Goal: Task Accomplishment & Management: Manage account settings

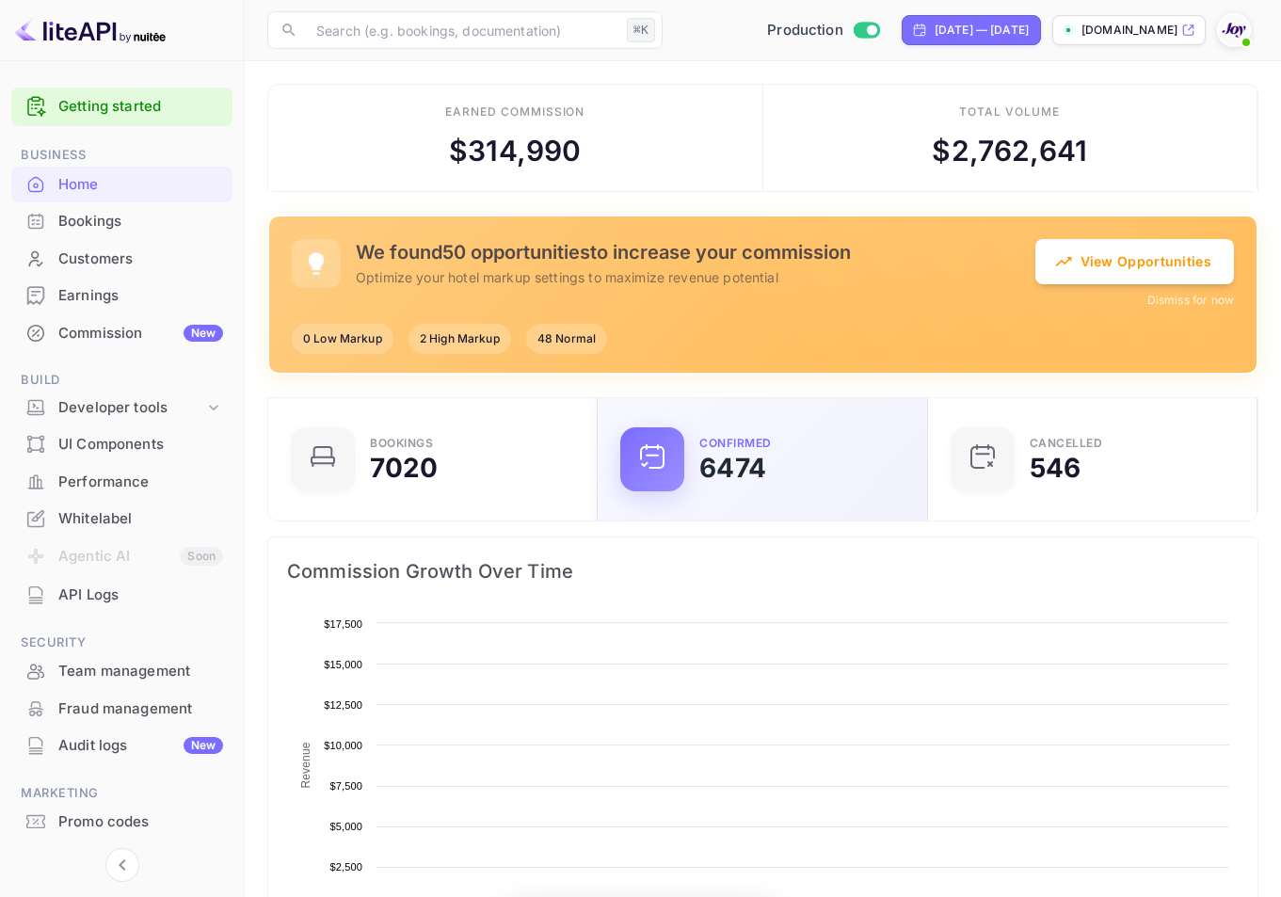
scroll to position [292, 304]
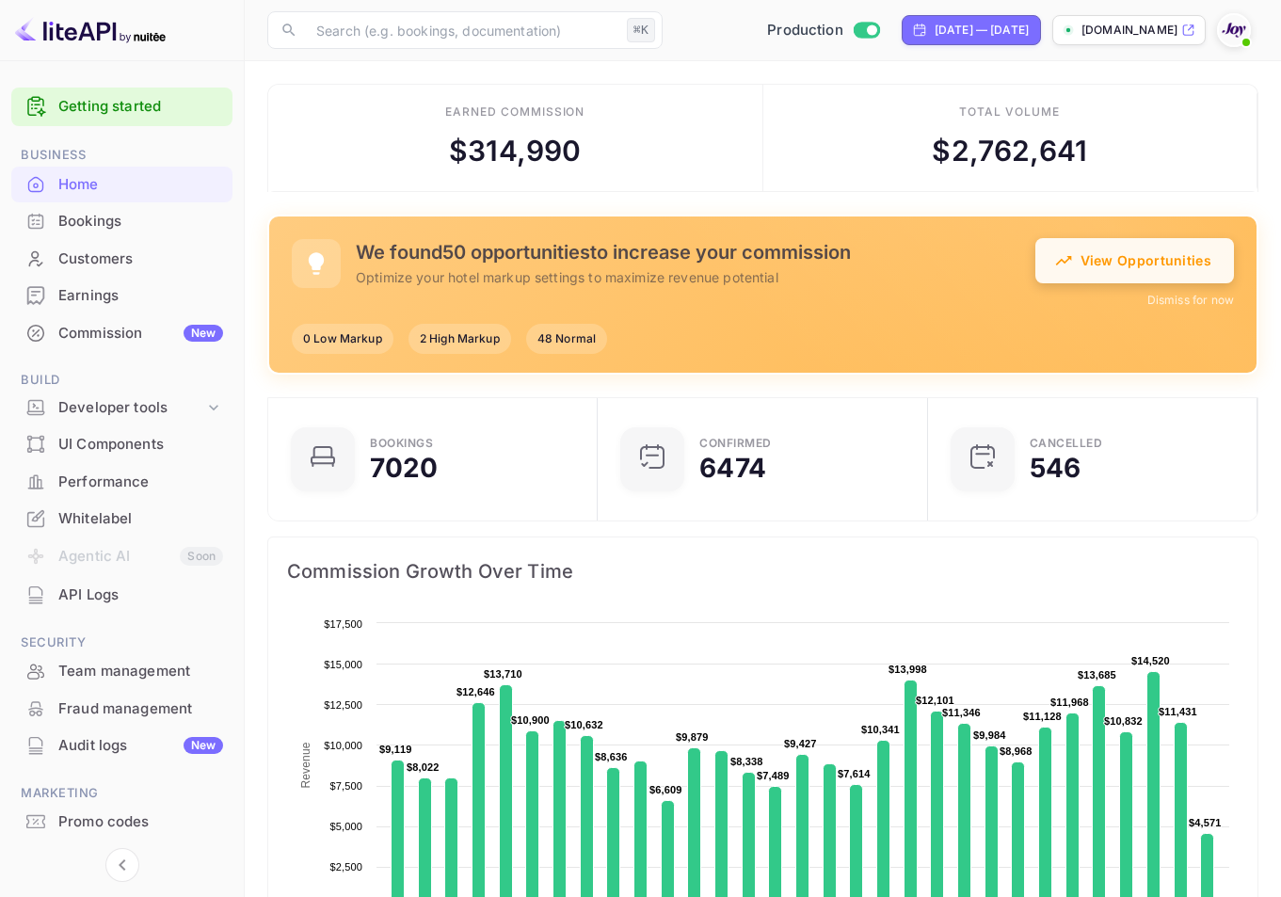
click at [1119, 260] on button "View Opportunities" at bounding box center [1135, 260] width 199 height 45
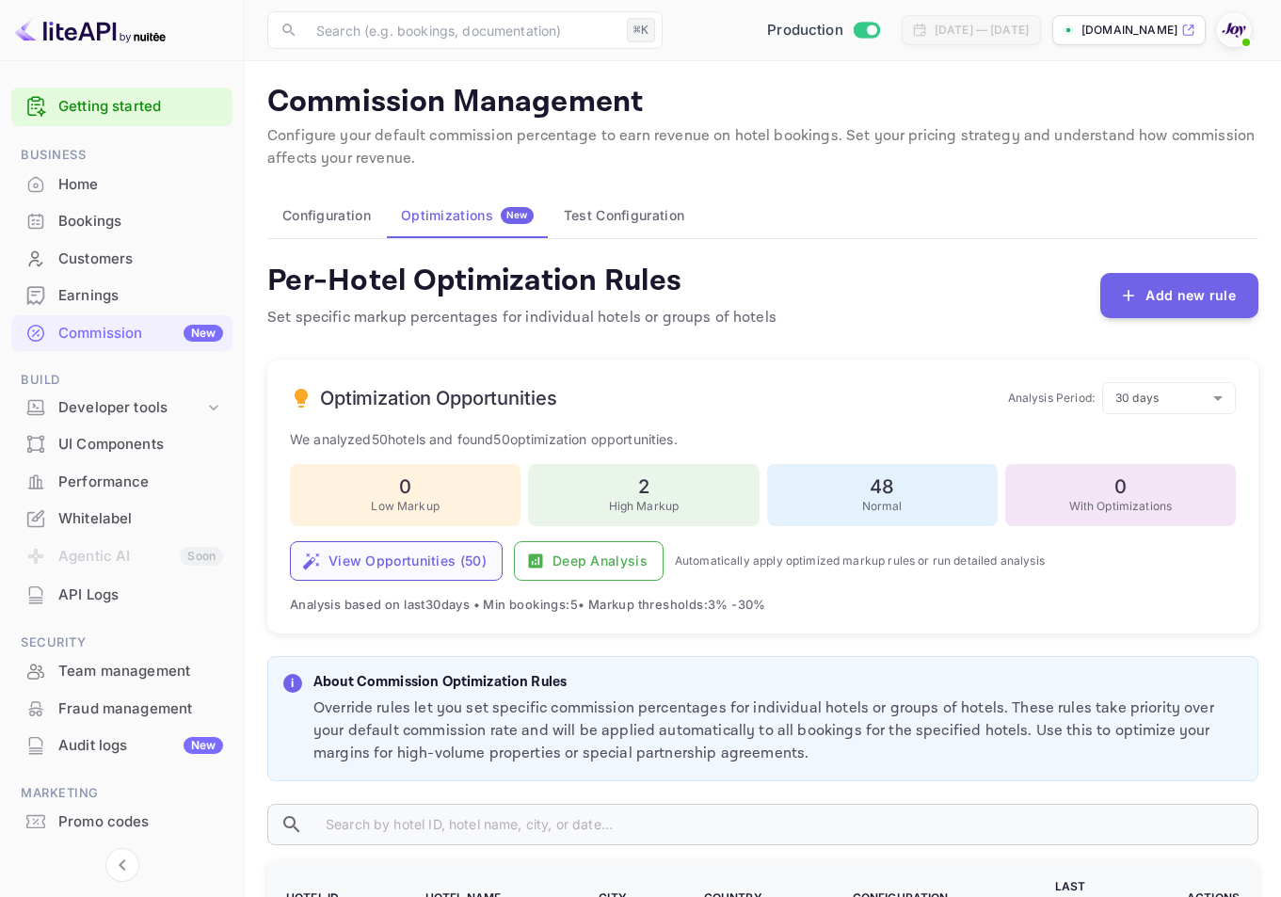
click at [421, 549] on button "View Opportunities ( 50 )" at bounding box center [396, 561] width 213 height 40
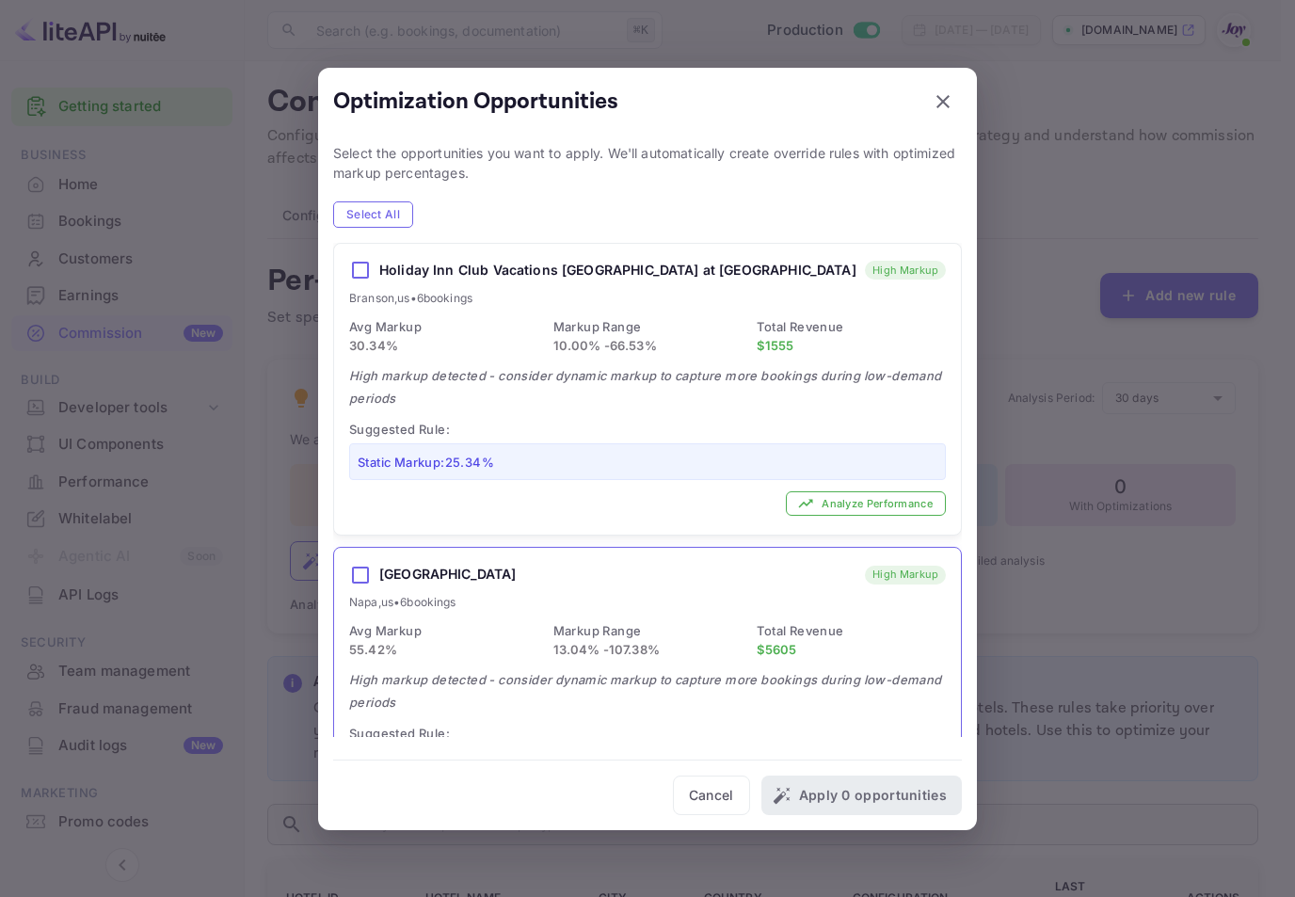
scroll to position [136, 0]
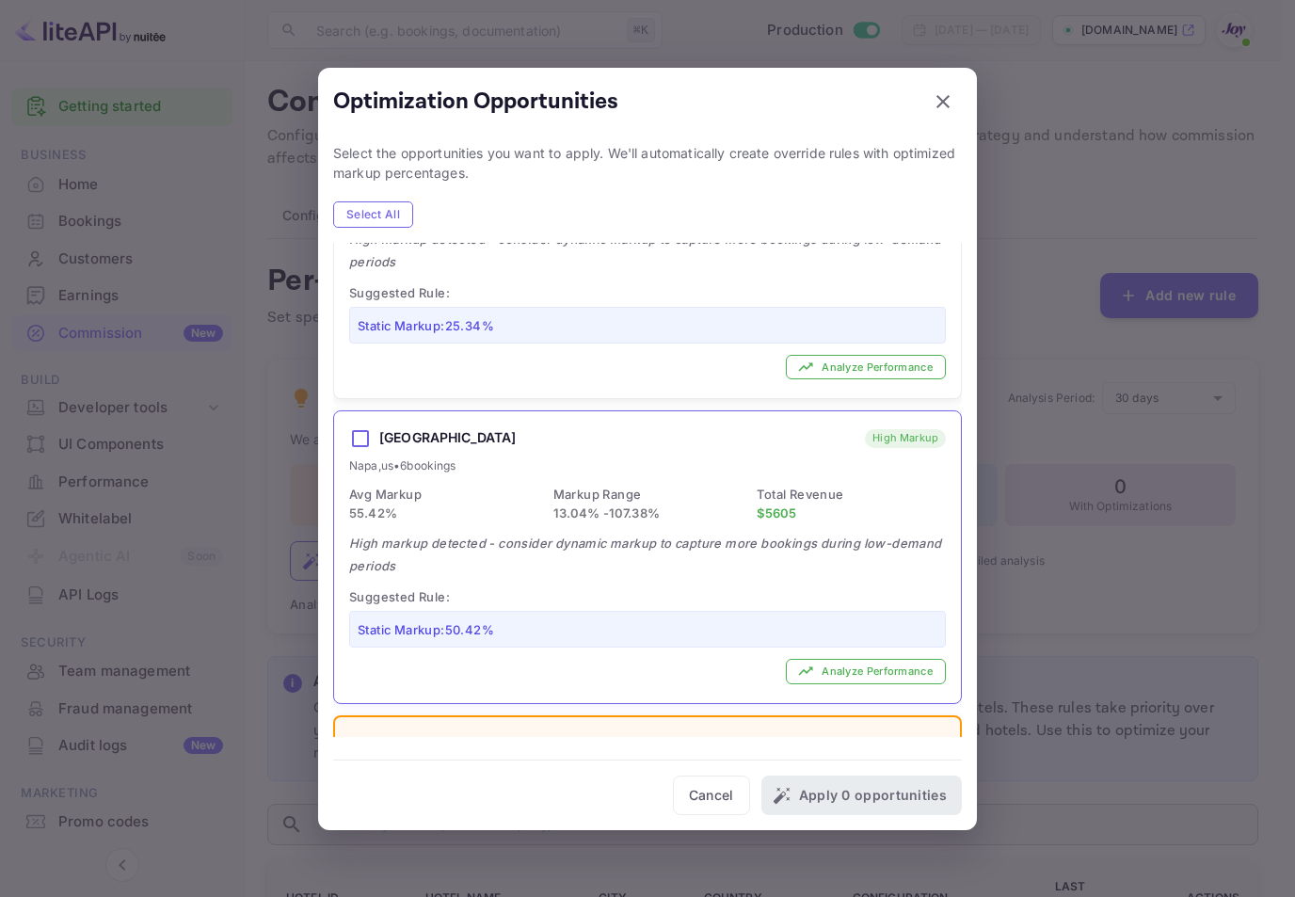
click at [499, 475] on div "[GEOGRAPHIC_DATA] High Markup Napa , [GEOGRAPHIC_DATA] • 6 bookings Avg Markup …" at bounding box center [647, 556] width 627 height 291
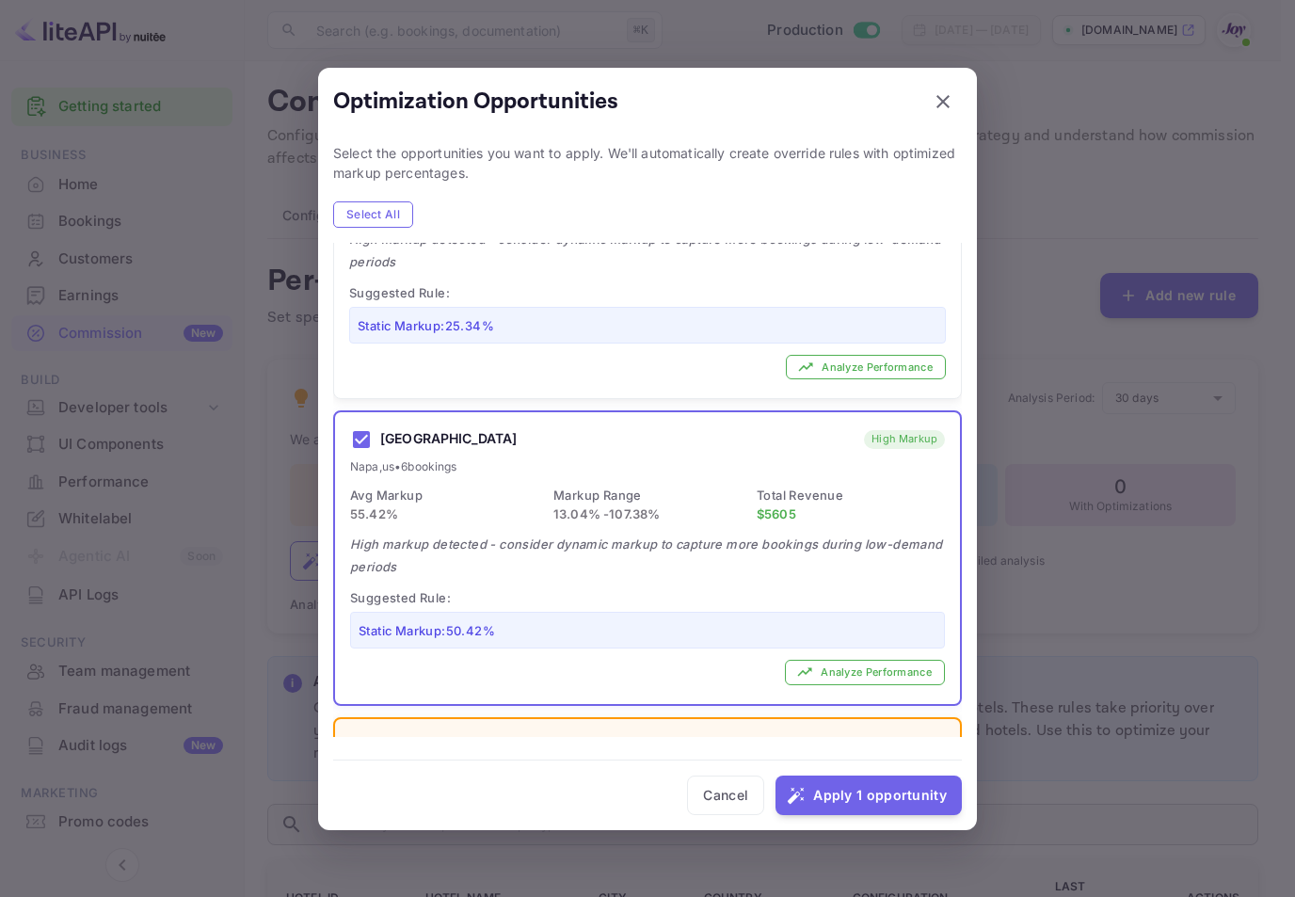
click at [499, 475] on div "[GEOGRAPHIC_DATA] High Markup Napa , [GEOGRAPHIC_DATA] • 6 bookings Avg Markup …" at bounding box center [647, 557] width 625 height 291
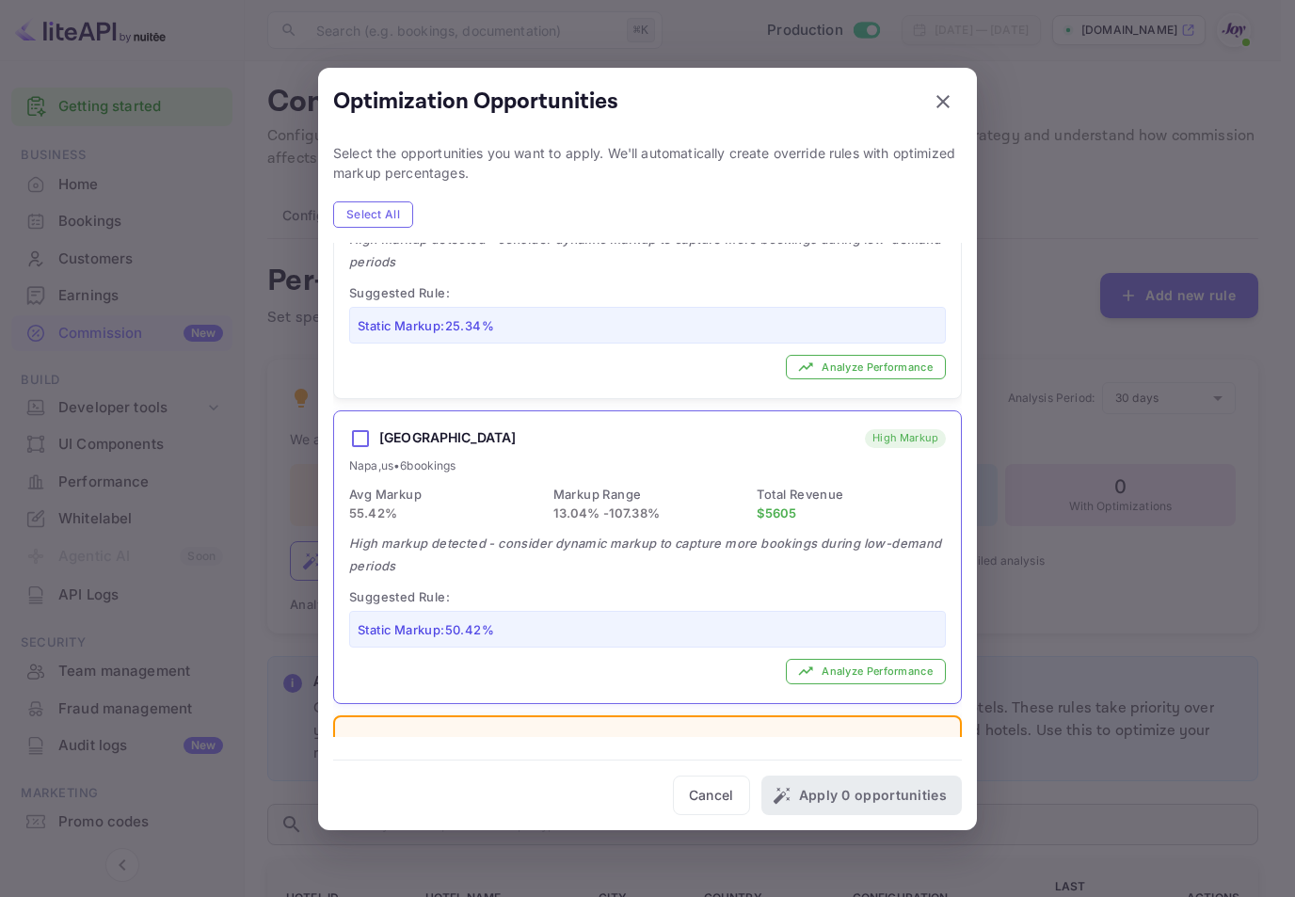
scroll to position [499, 0]
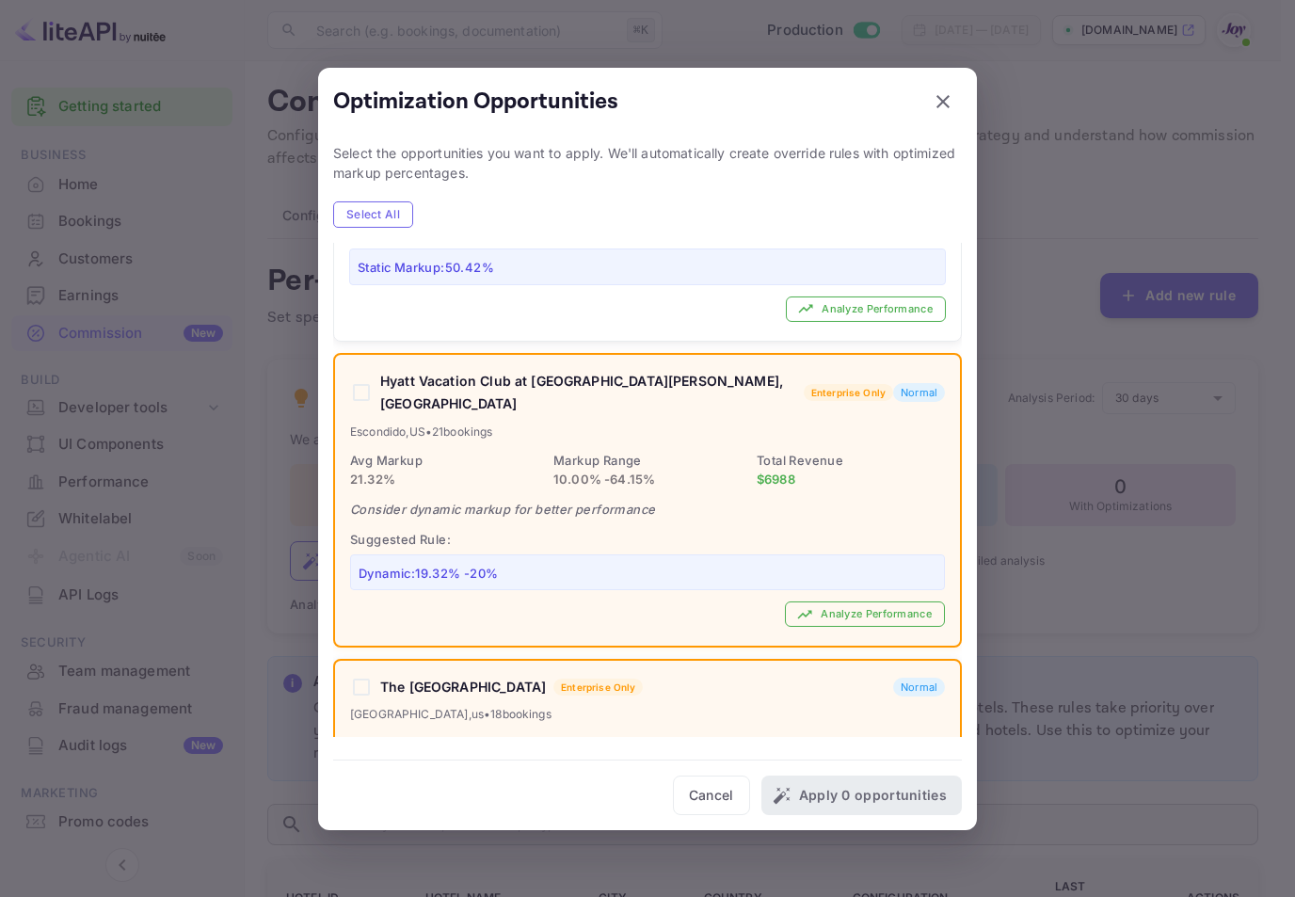
click at [565, 472] on div "Hyatt Vacation Club at [GEOGRAPHIC_DATA][PERSON_NAME], [GEOGRAPHIC_DATA] Enterp…" at bounding box center [647, 500] width 625 height 291
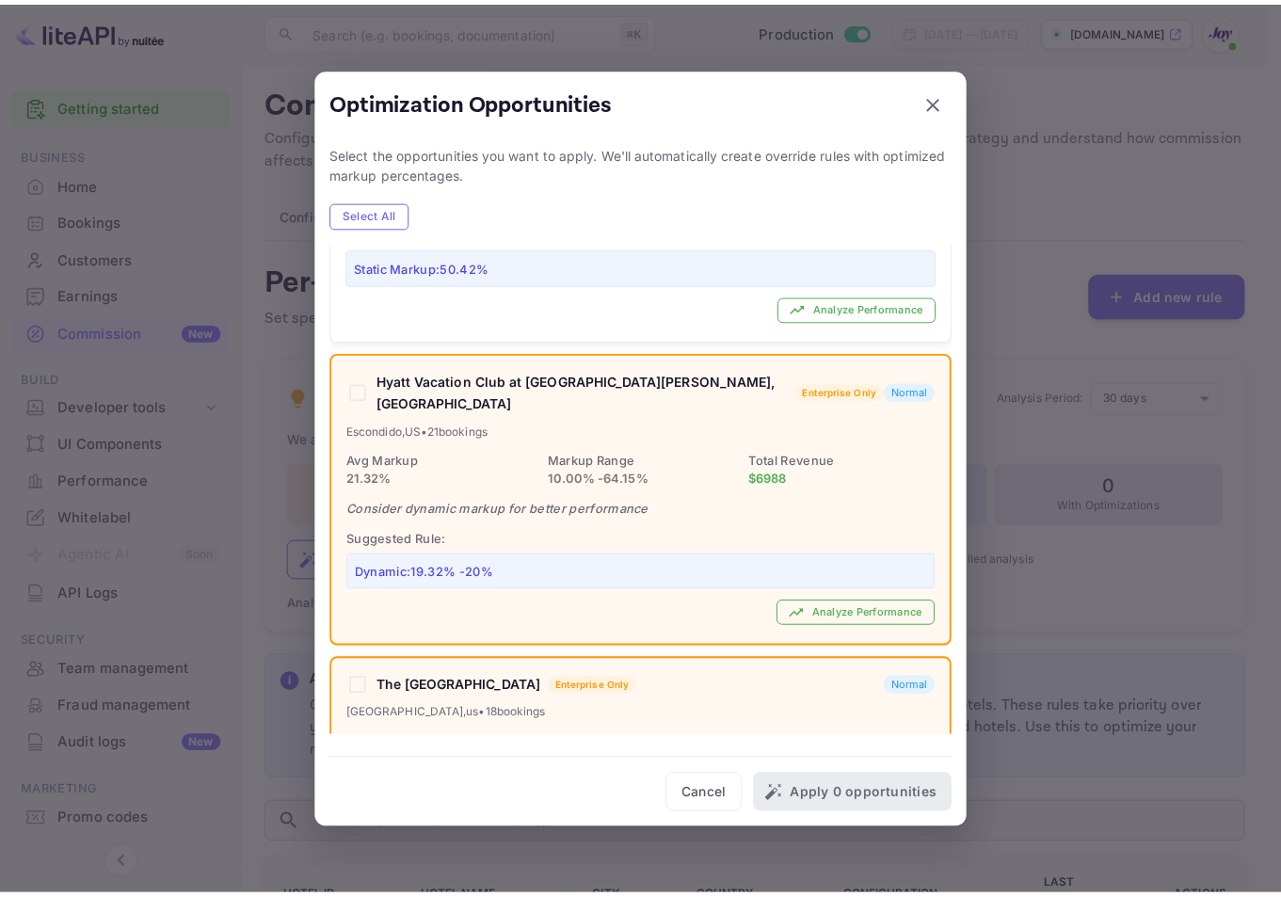
scroll to position [281, 0]
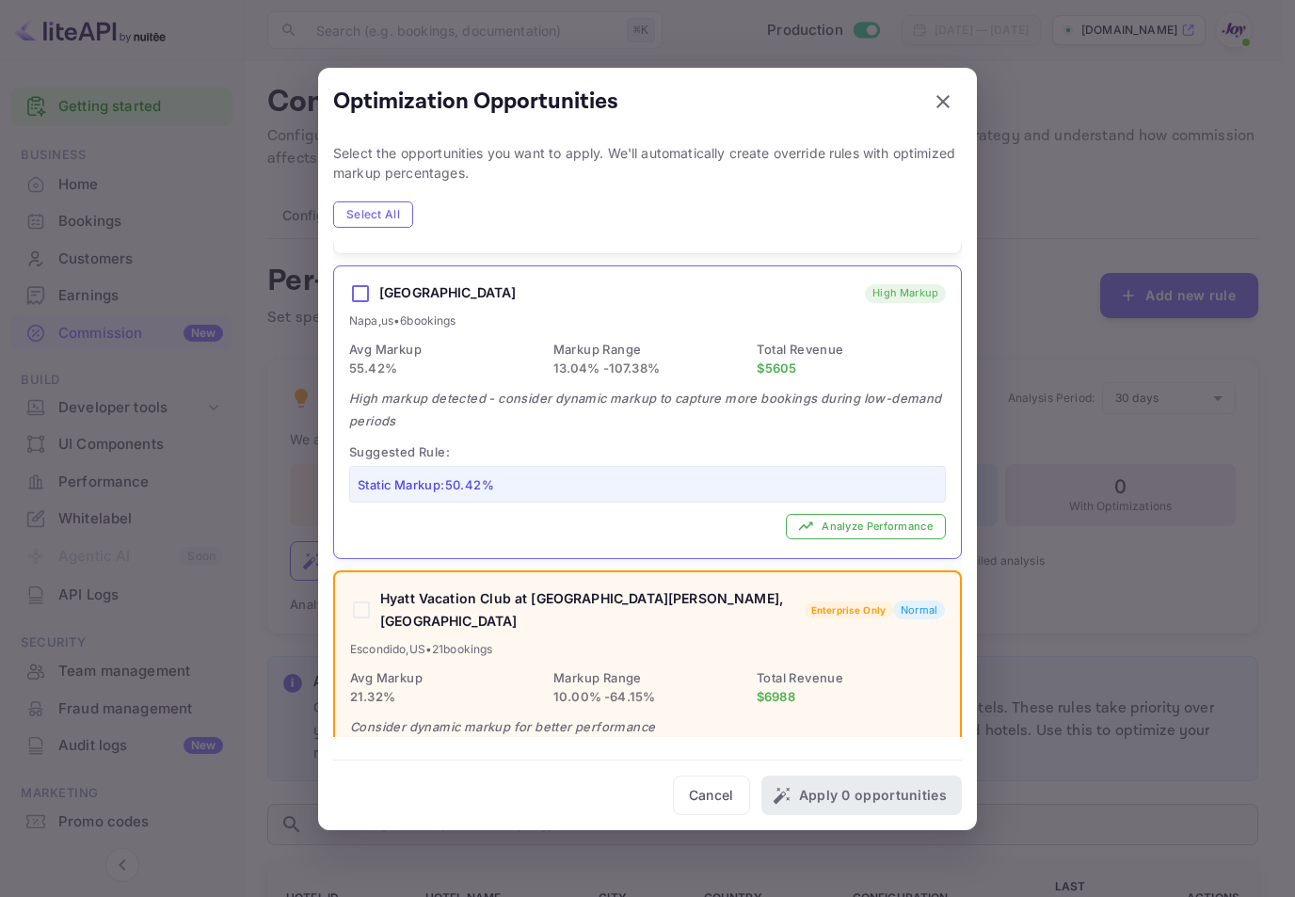
click at [634, 413] on div "[GEOGRAPHIC_DATA] High Markup Napa , [GEOGRAPHIC_DATA] • 6 bookings Avg Markup …" at bounding box center [647, 411] width 627 height 291
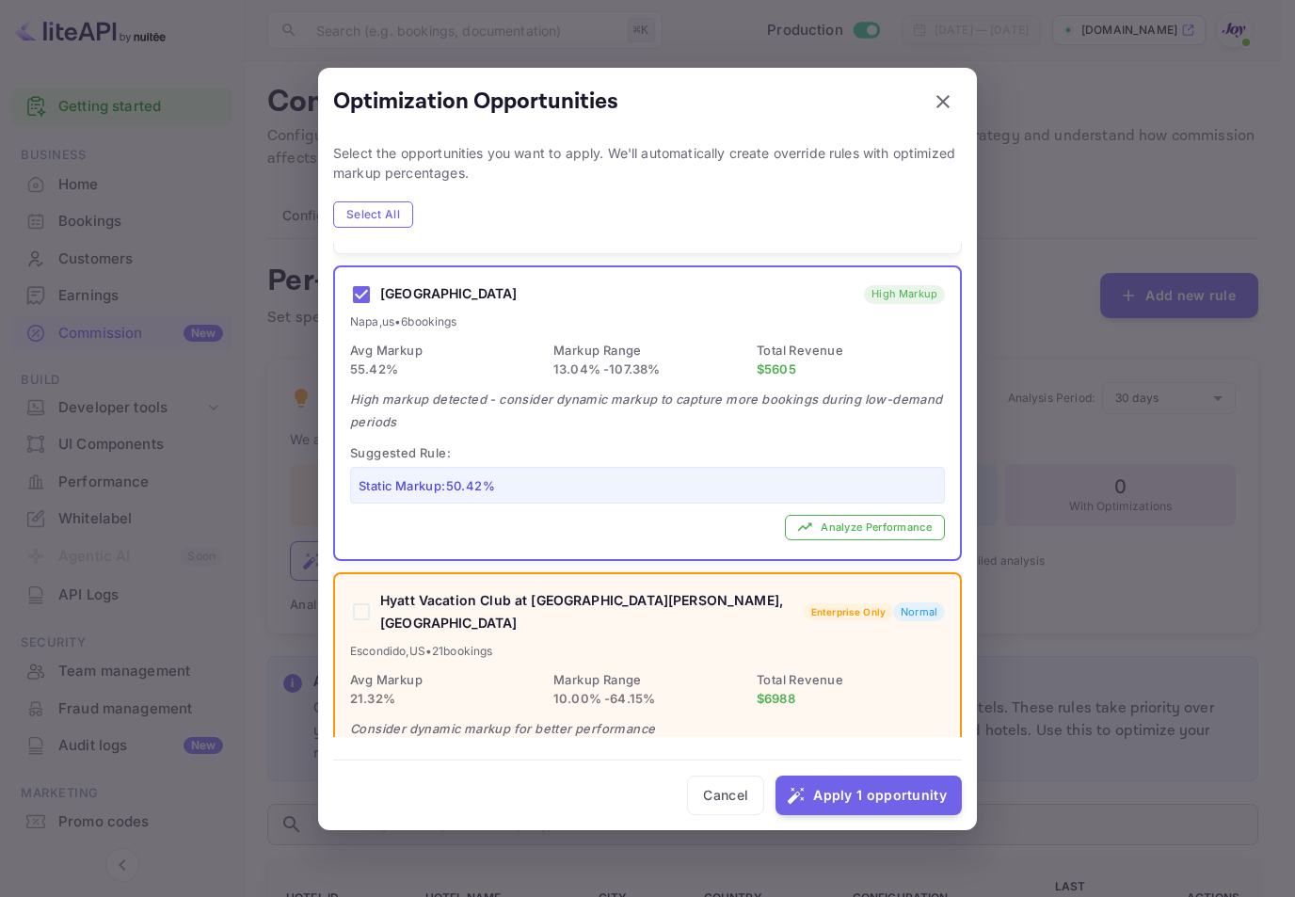
click at [634, 413] on div "[GEOGRAPHIC_DATA] High Markup Napa , [GEOGRAPHIC_DATA] • 6 bookings Avg Markup …" at bounding box center [647, 412] width 625 height 291
checkbox input "false"
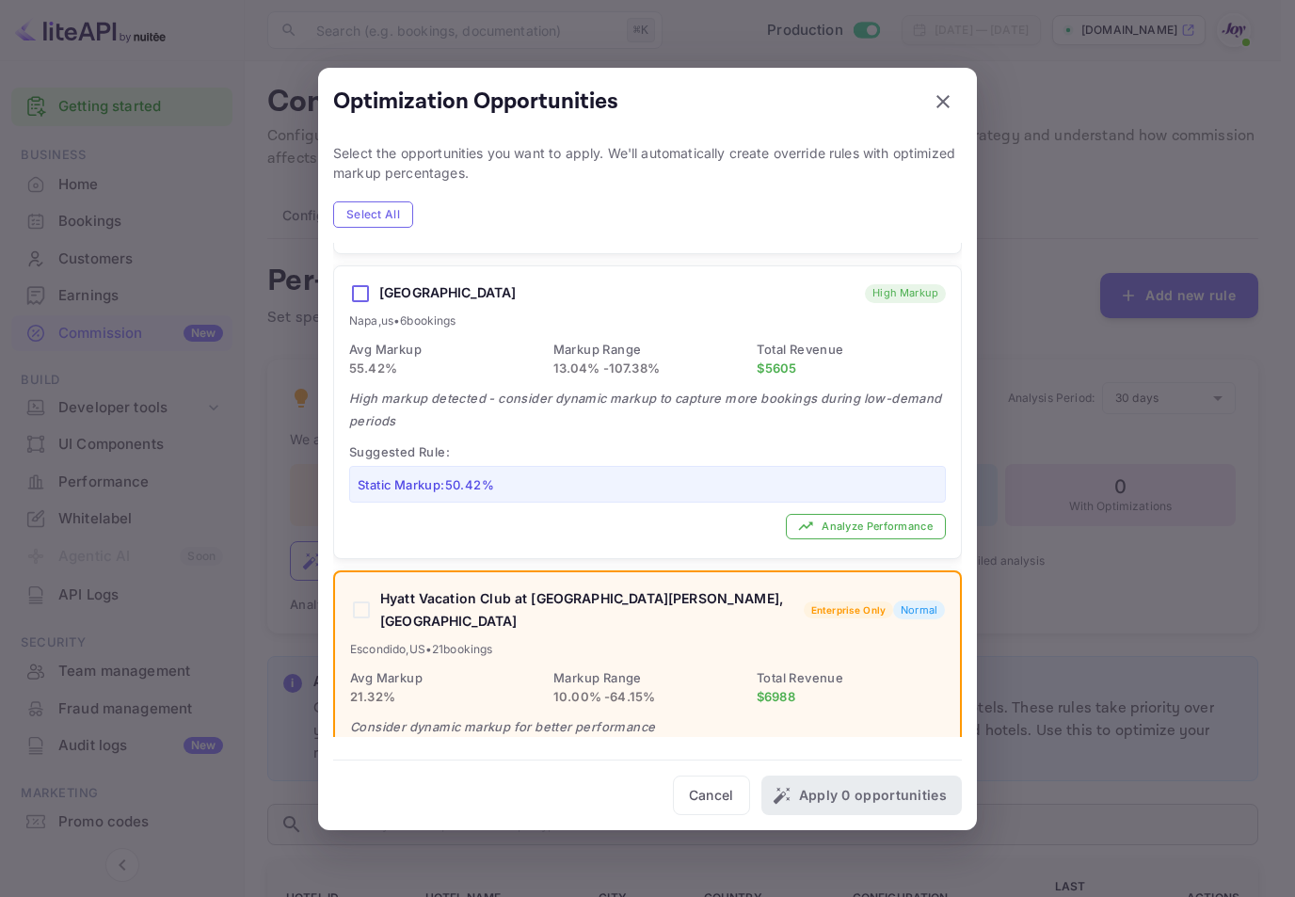
click at [1088, 554] on div at bounding box center [647, 448] width 1295 height 897
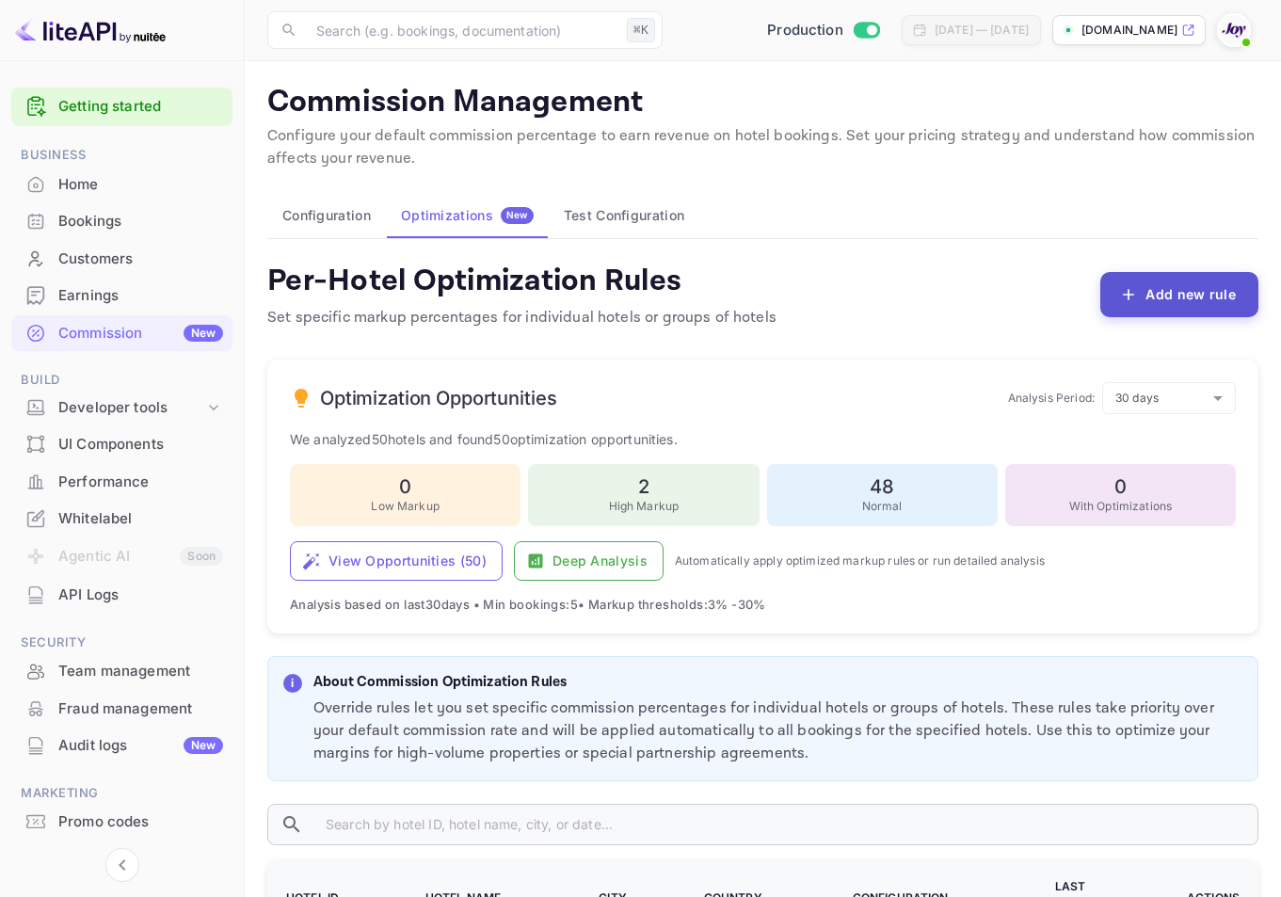
click at [1138, 302] on icon "button" at bounding box center [1128, 294] width 19 height 19
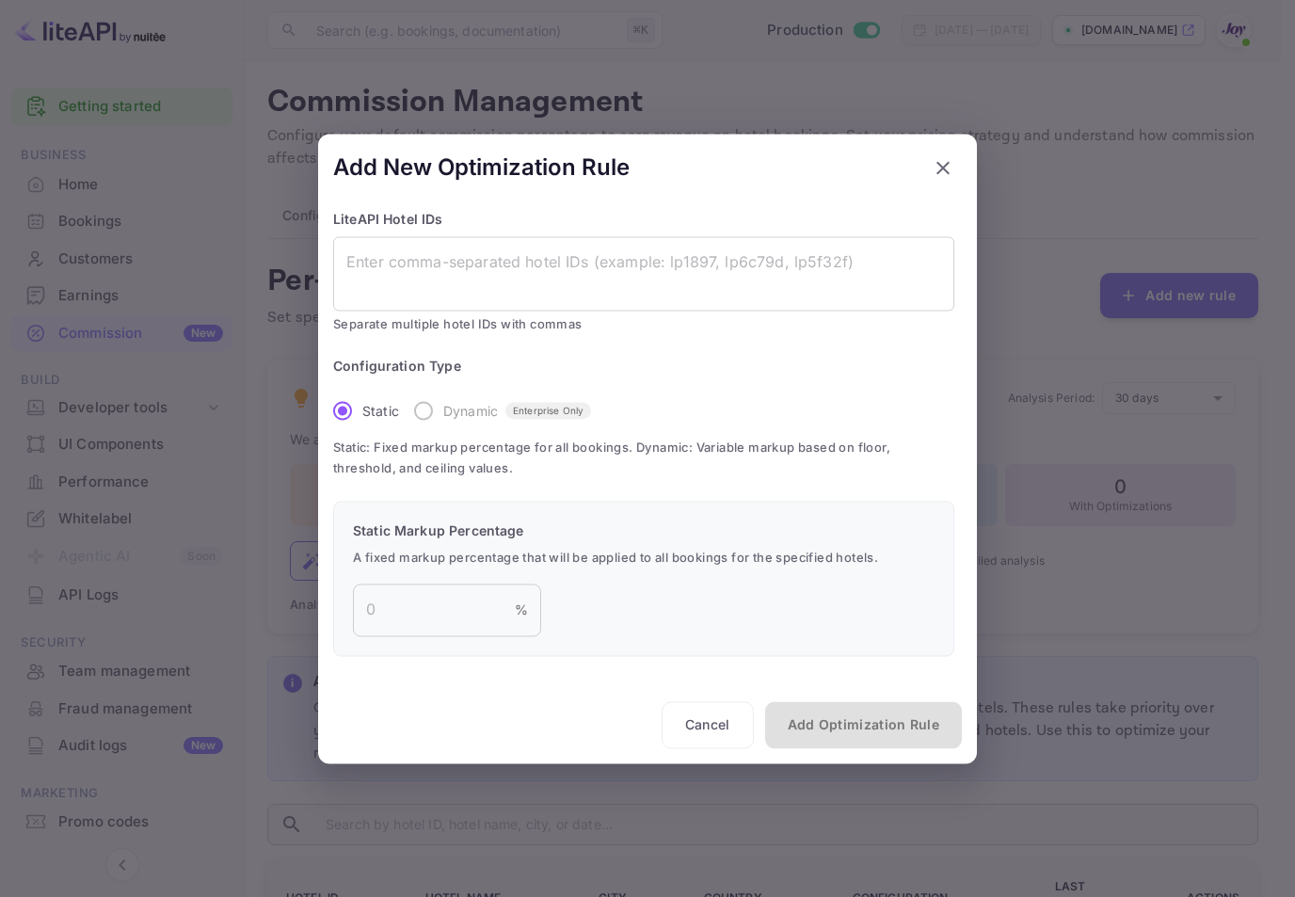
click at [1097, 493] on div at bounding box center [647, 448] width 1295 height 897
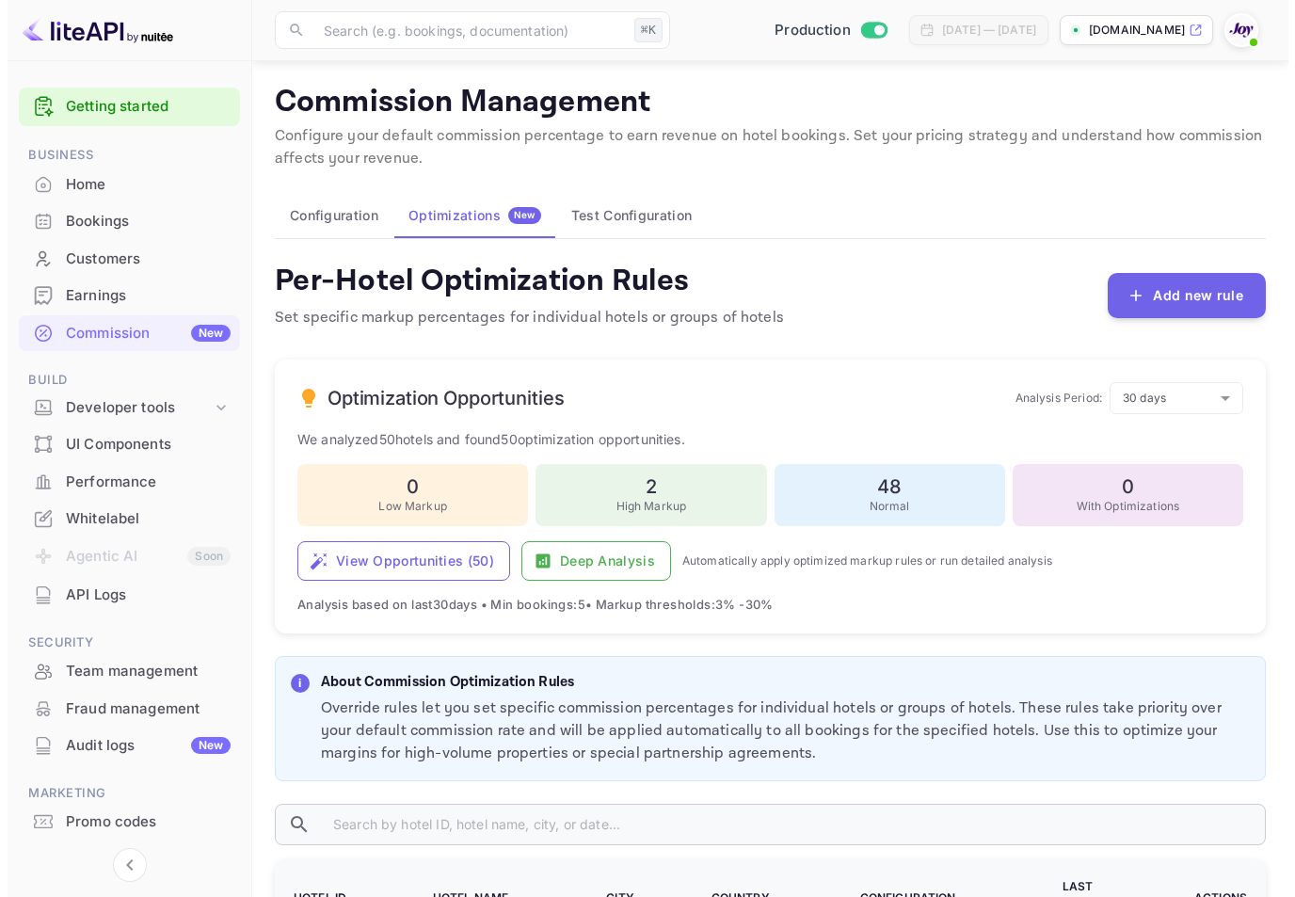
scroll to position [218, 0]
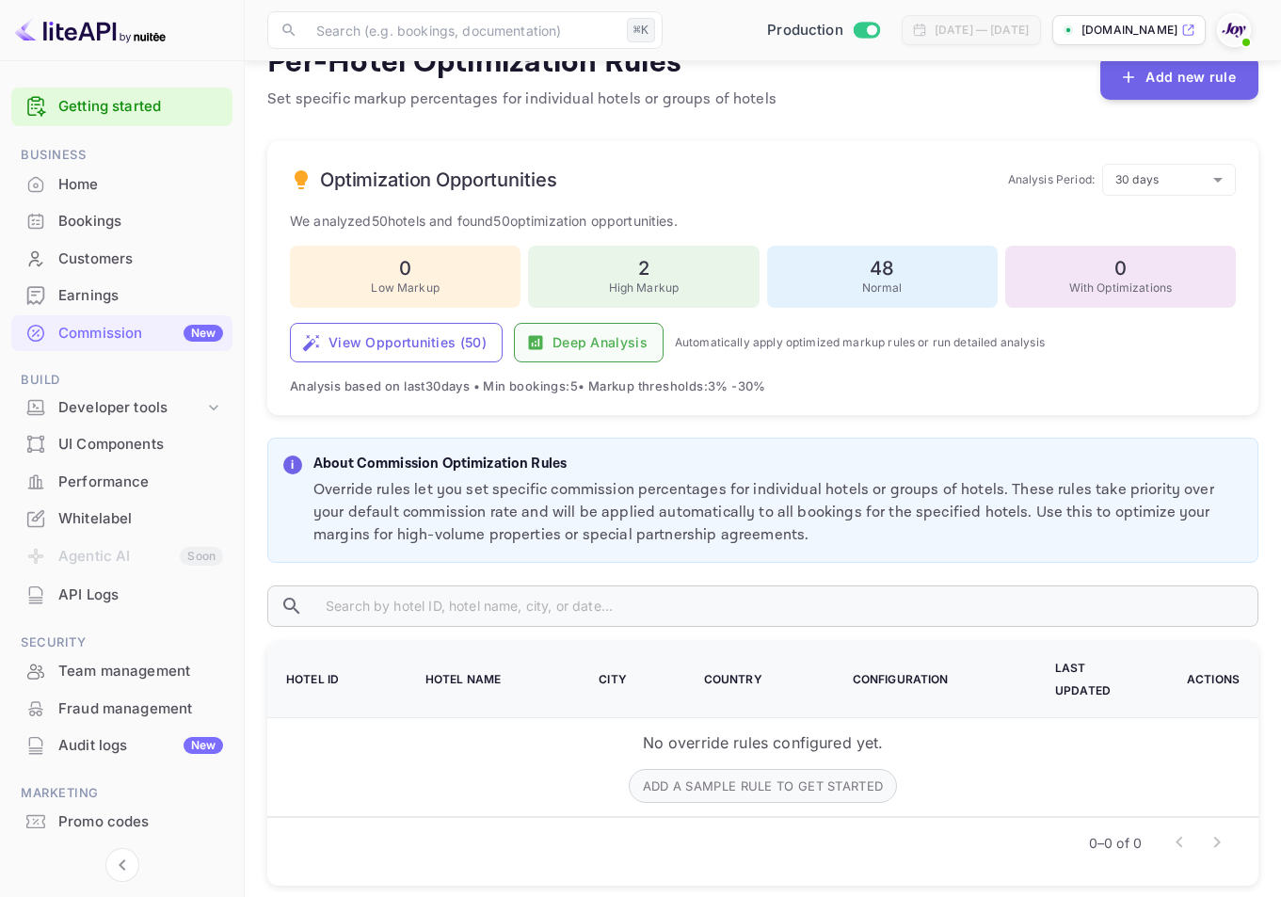
click at [585, 343] on button "Deep Analysis" at bounding box center [589, 343] width 150 height 40
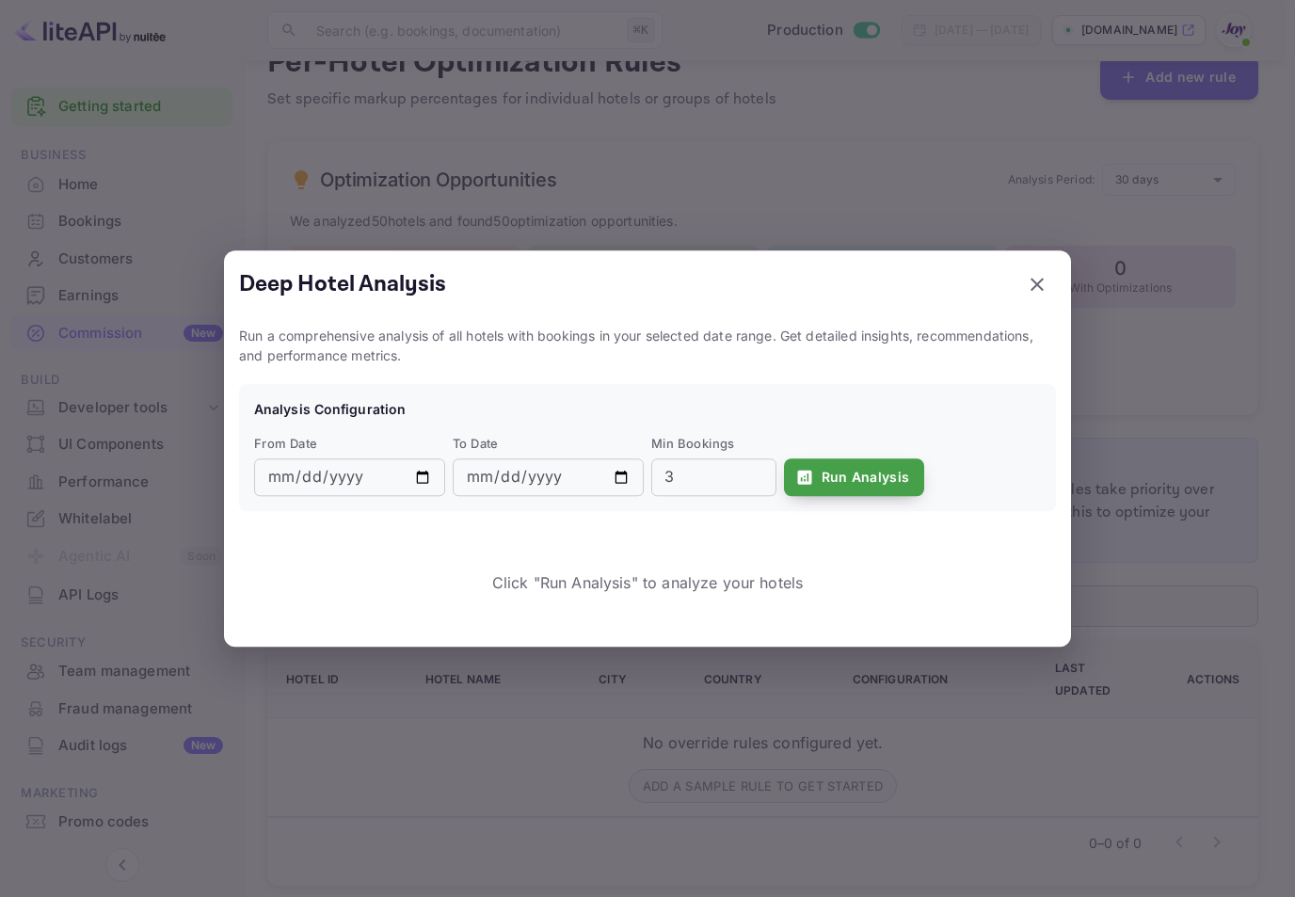
click at [853, 491] on button "Run Analysis" at bounding box center [854, 477] width 141 height 38
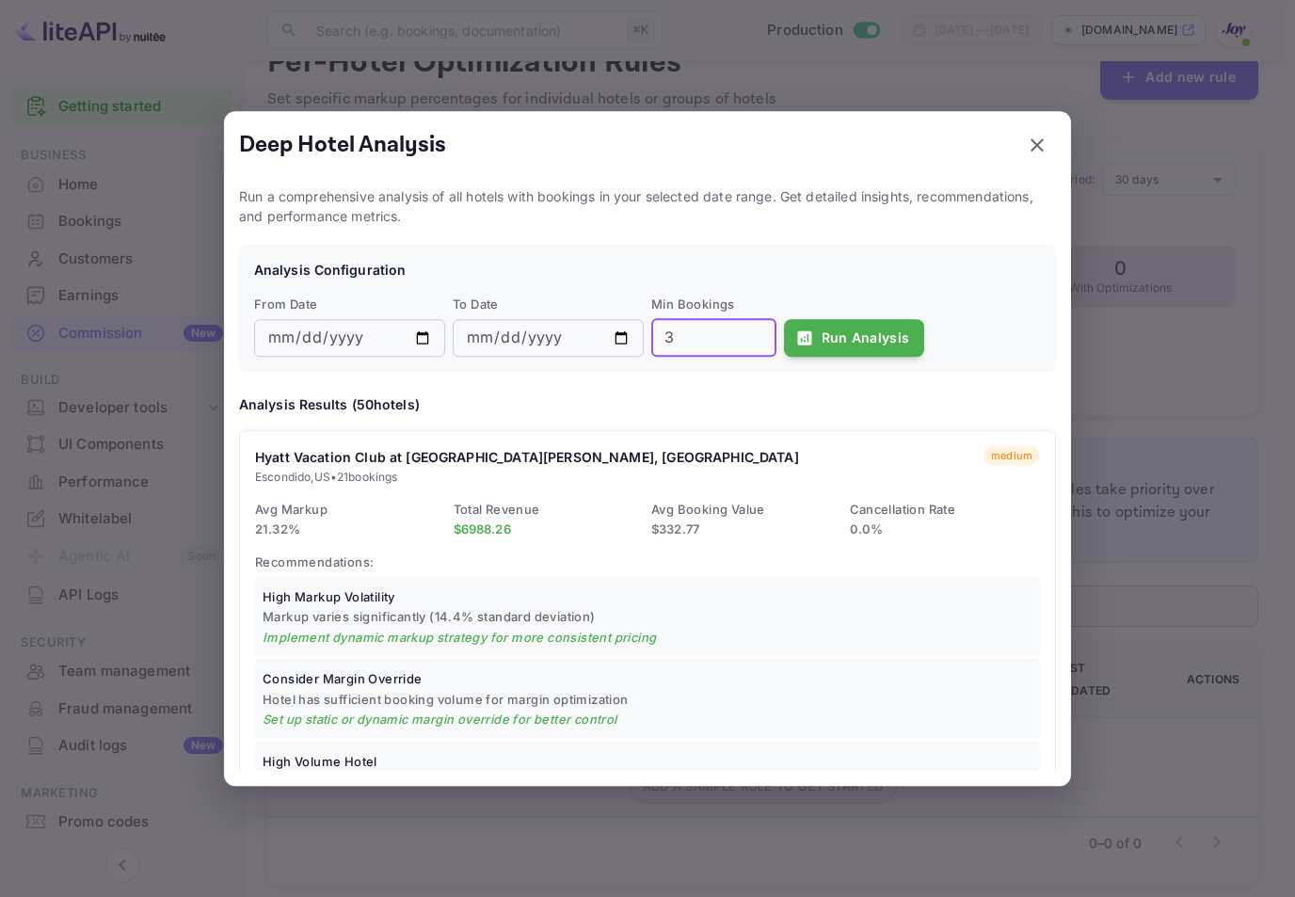
click at [699, 344] on input "3" at bounding box center [713, 338] width 125 height 38
type input "30"
click at [870, 356] on button "Run Analysis" at bounding box center [854, 338] width 141 height 38
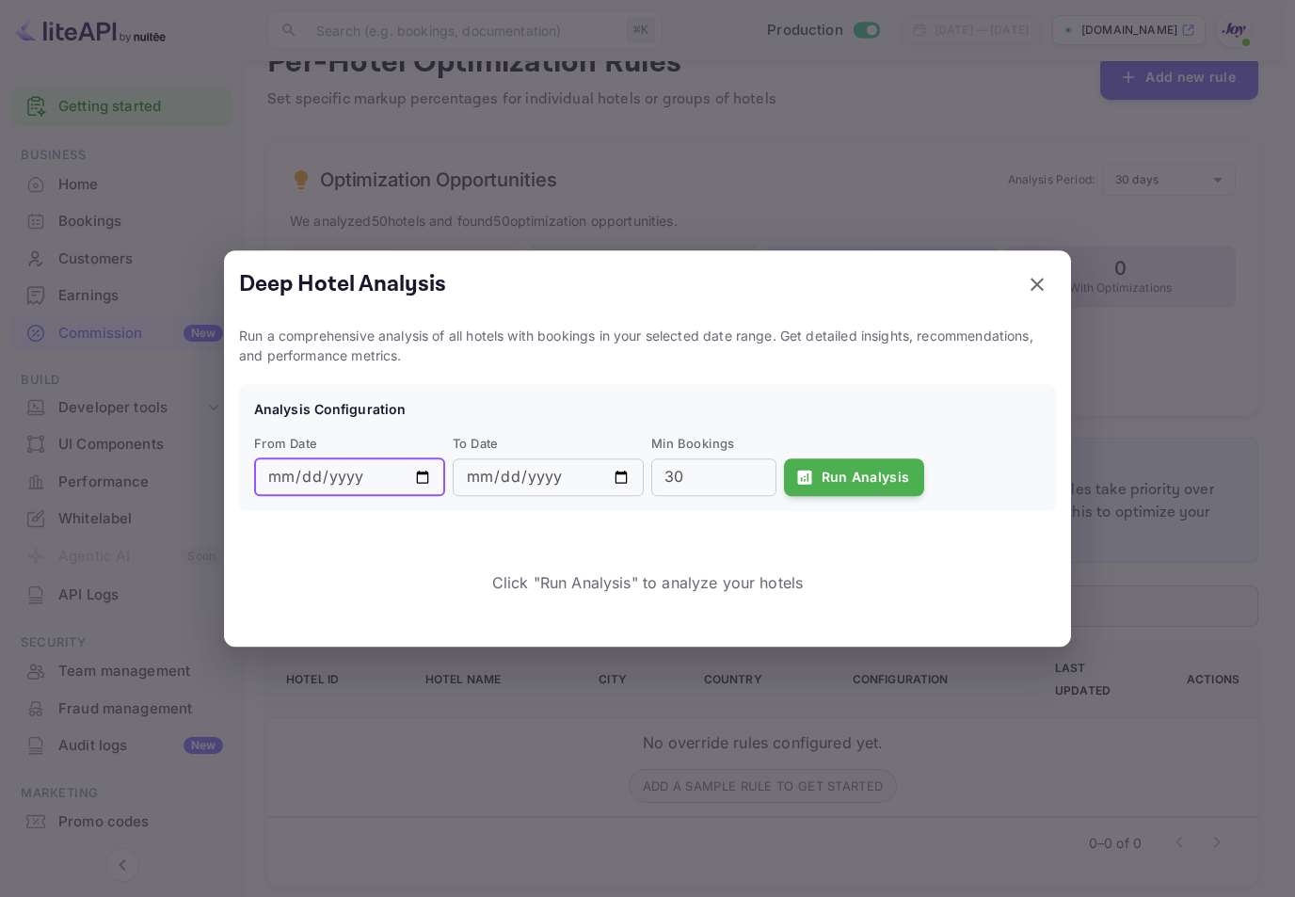
click at [304, 476] on input "[DATE]" at bounding box center [349, 477] width 191 height 38
type input "[DATE]"
click at [848, 477] on button "Run Analysis" at bounding box center [854, 477] width 141 height 38
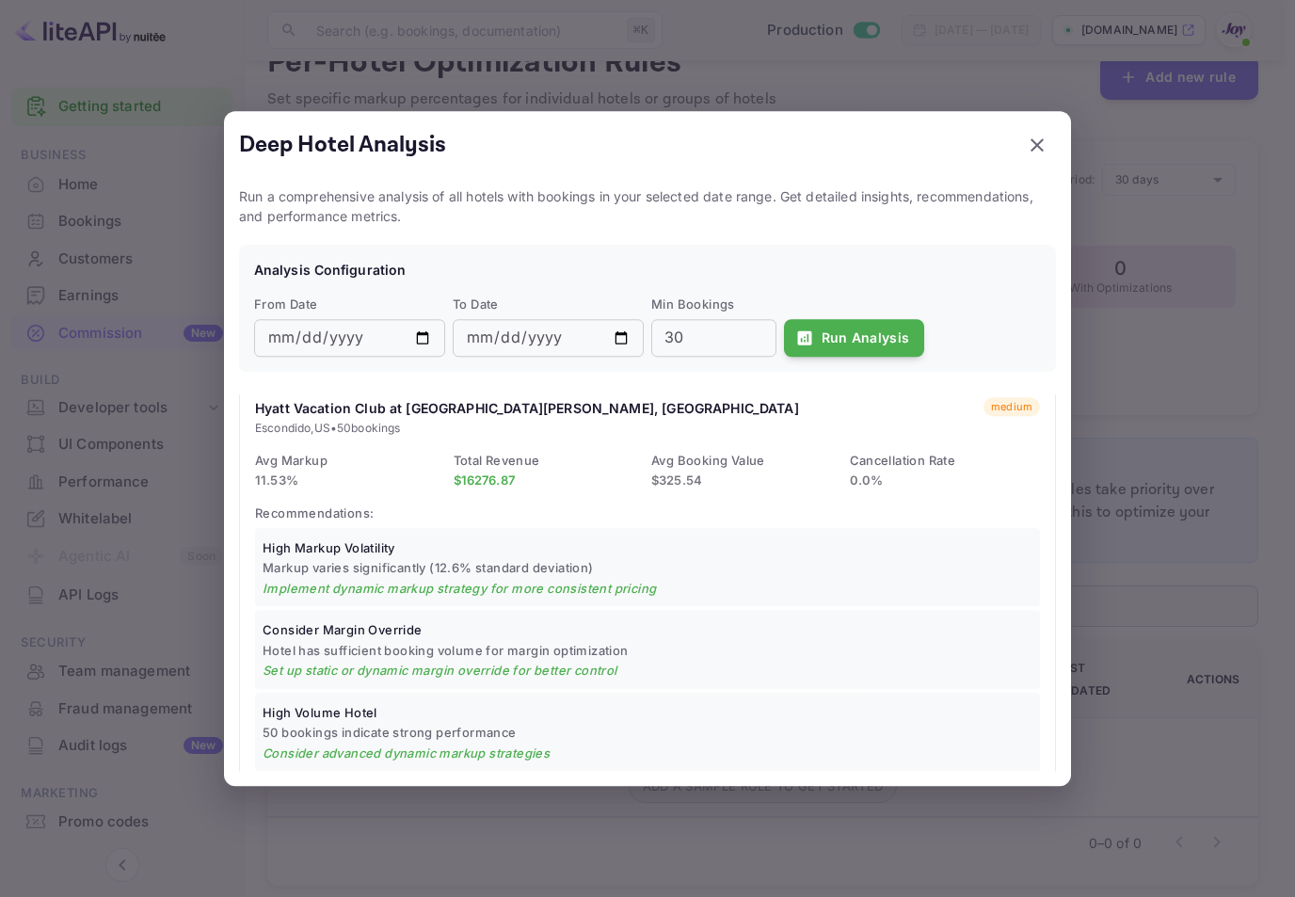
scroll to position [249, 0]
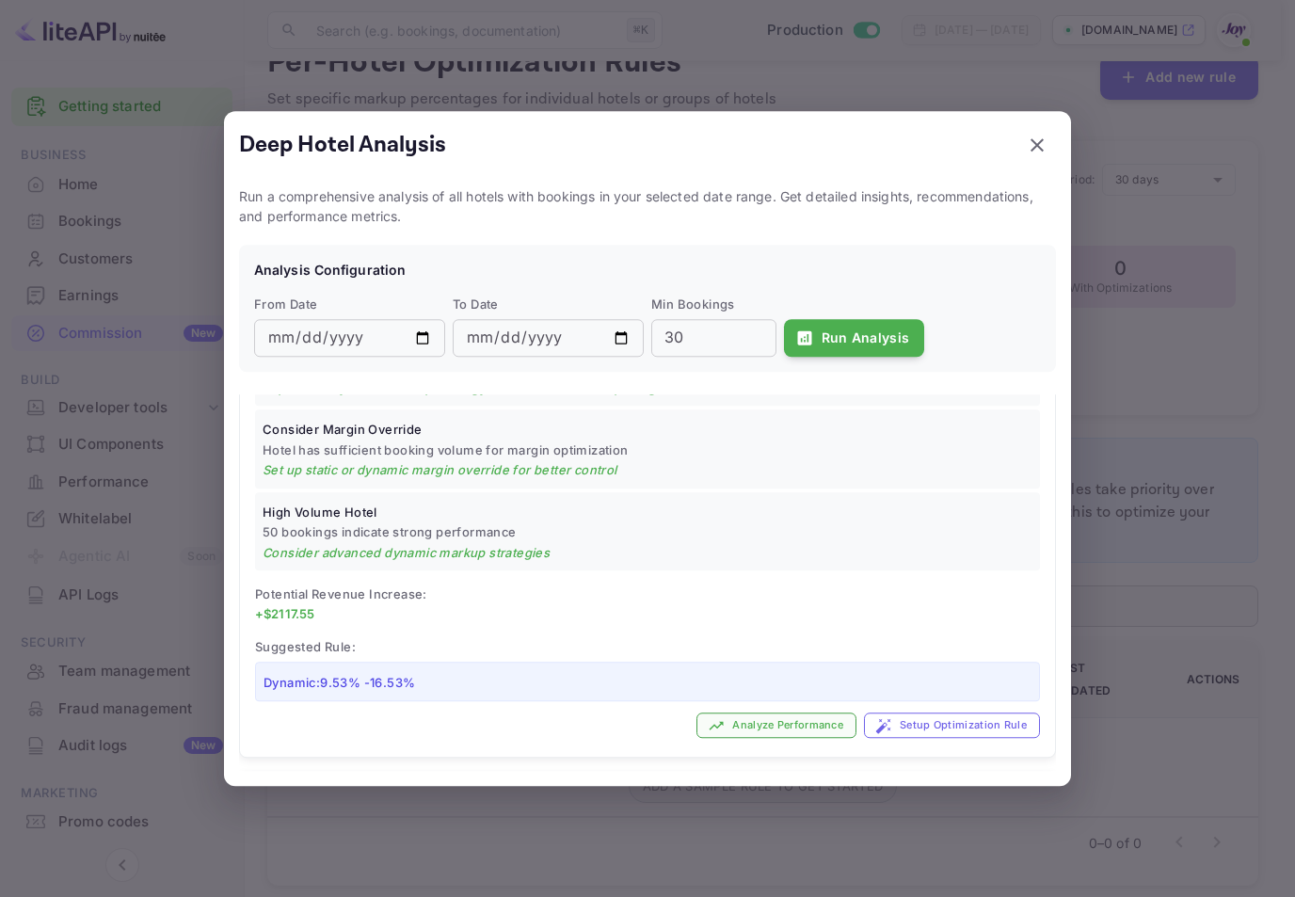
click at [796, 722] on button "Analyze Performance" at bounding box center [777, 726] width 160 height 25
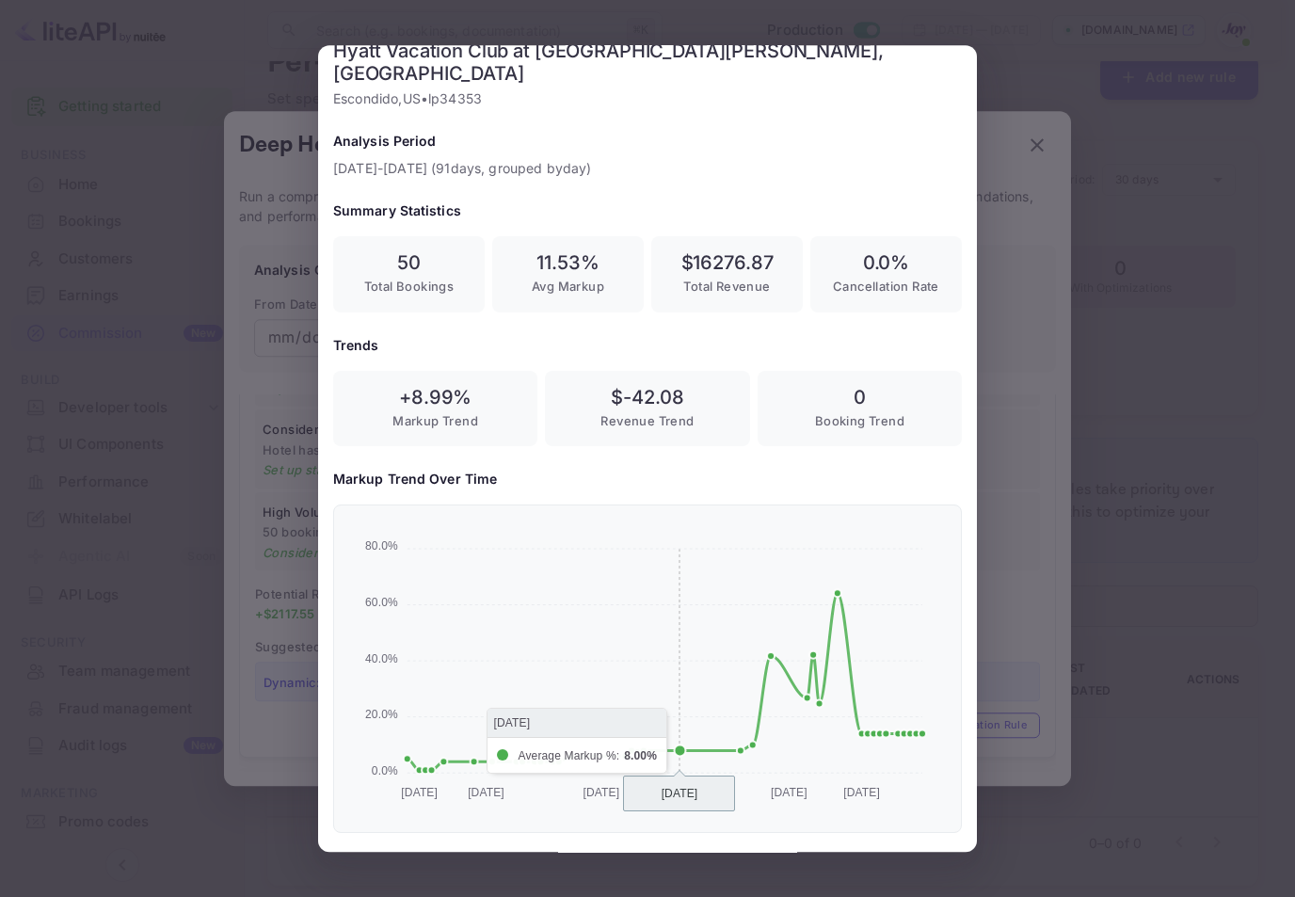
scroll to position [495, 0]
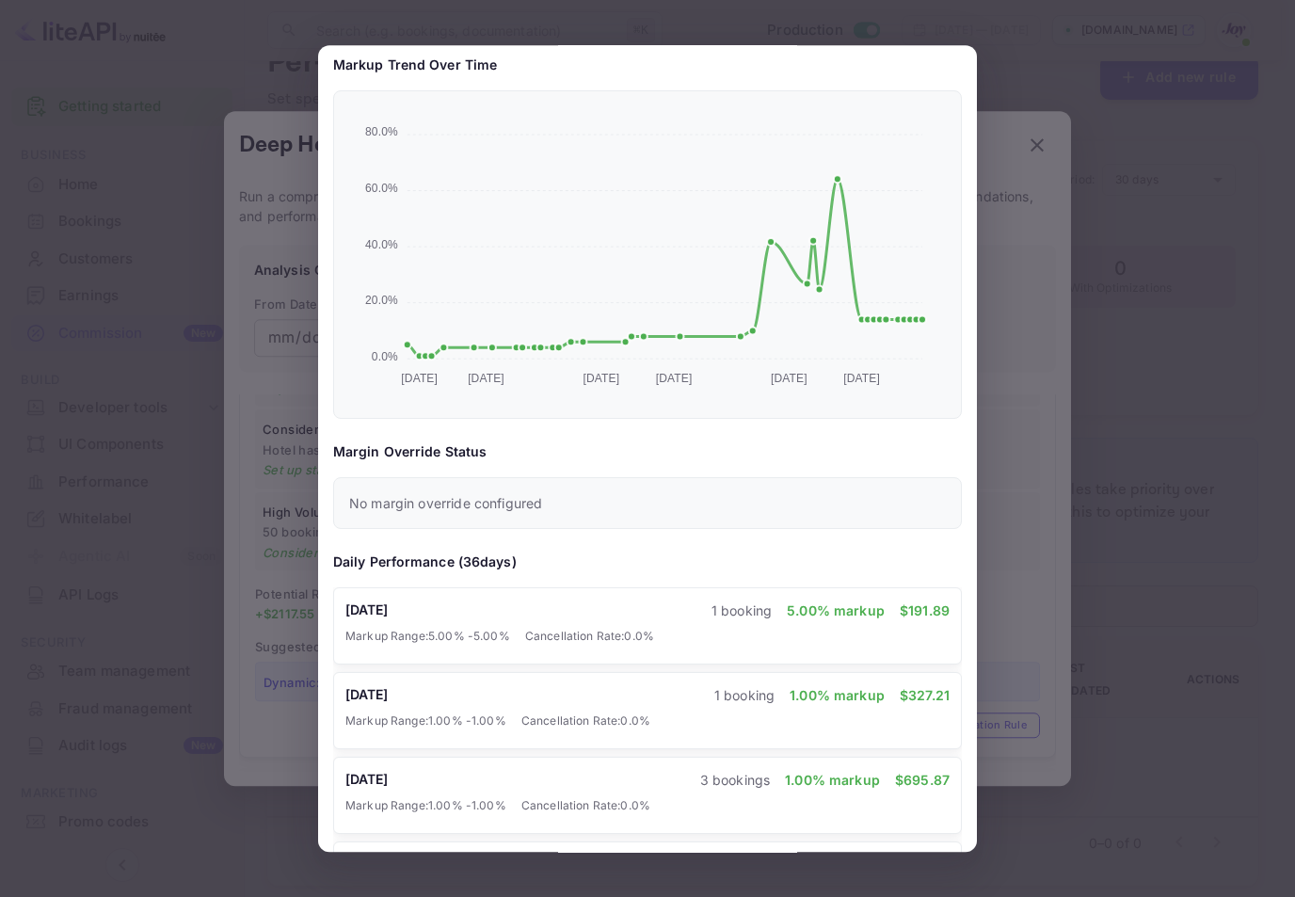
click at [1033, 444] on div at bounding box center [647, 448] width 1295 height 897
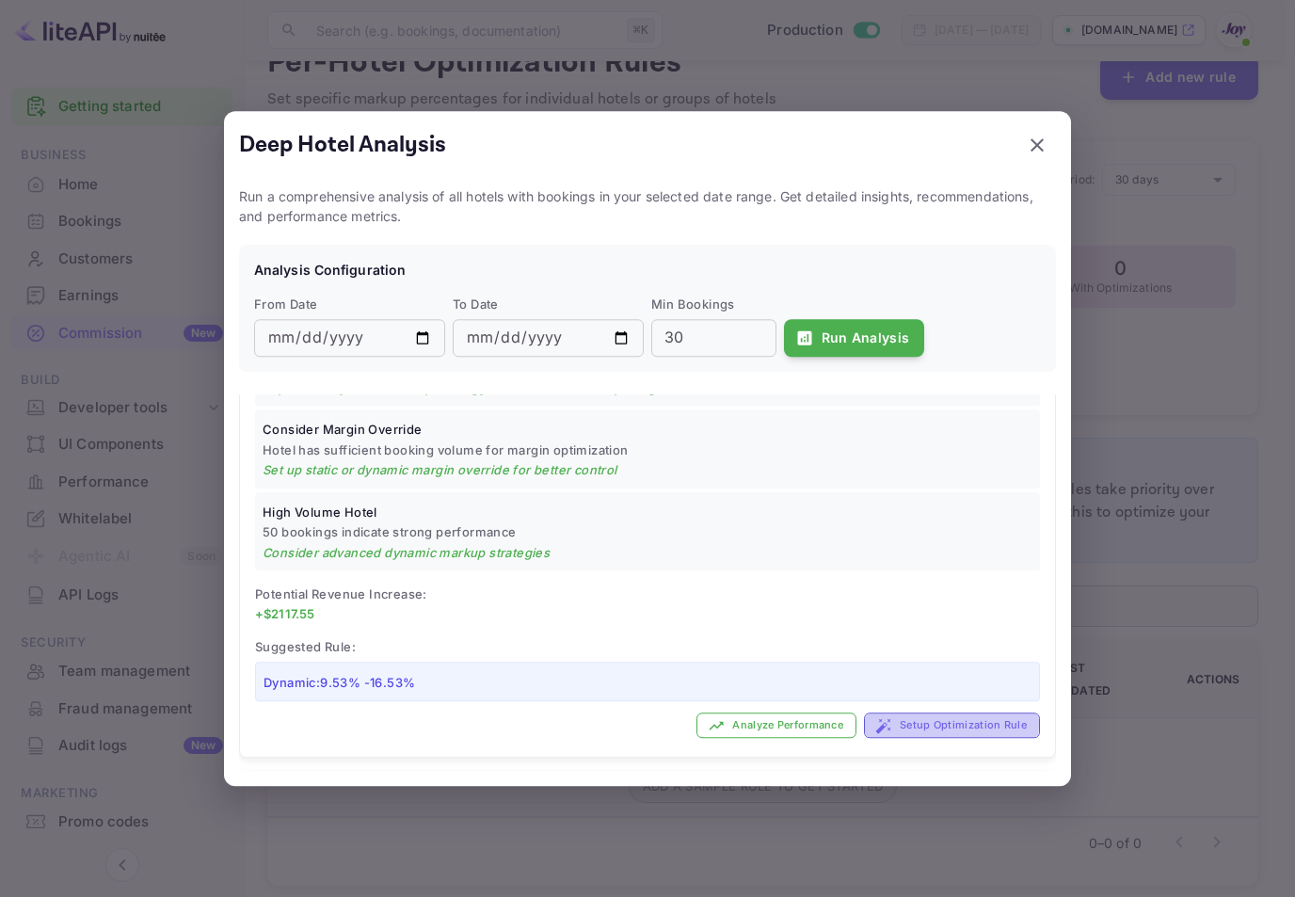
click at [906, 720] on button "Setup Optimization Rule" at bounding box center [952, 726] width 176 height 25
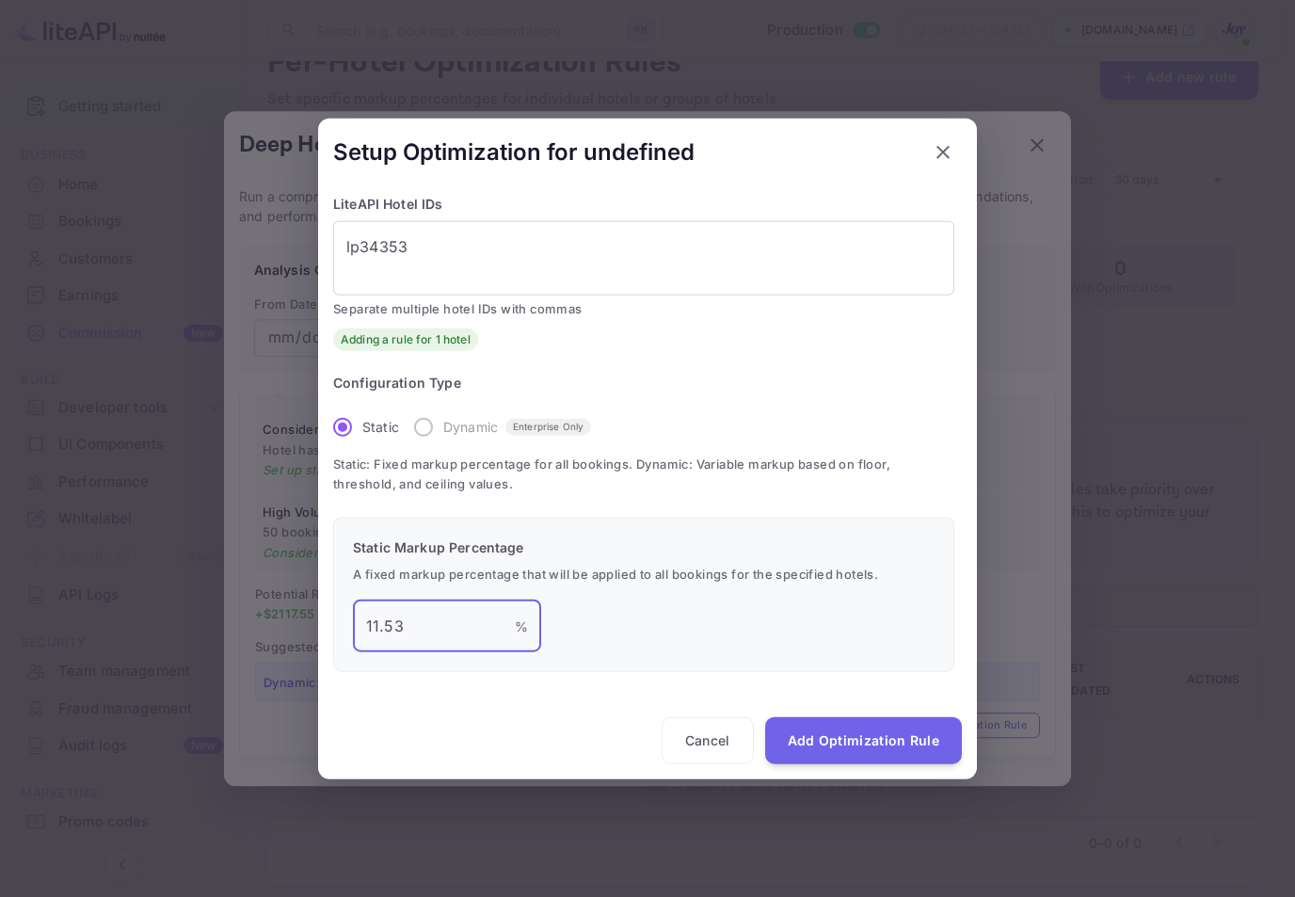
drag, startPoint x: 430, startPoint y: 636, endPoint x: 277, endPoint y: 629, distance: 153.6
click at [284, 629] on div "Setup Optimization for undefined LiteAPI Hotel IDs lp34353 x ​ Separate multipl…" at bounding box center [647, 448] width 1295 height 897
type input "15"
click at [879, 737] on button "Add Optimization Rule" at bounding box center [863, 740] width 197 height 47
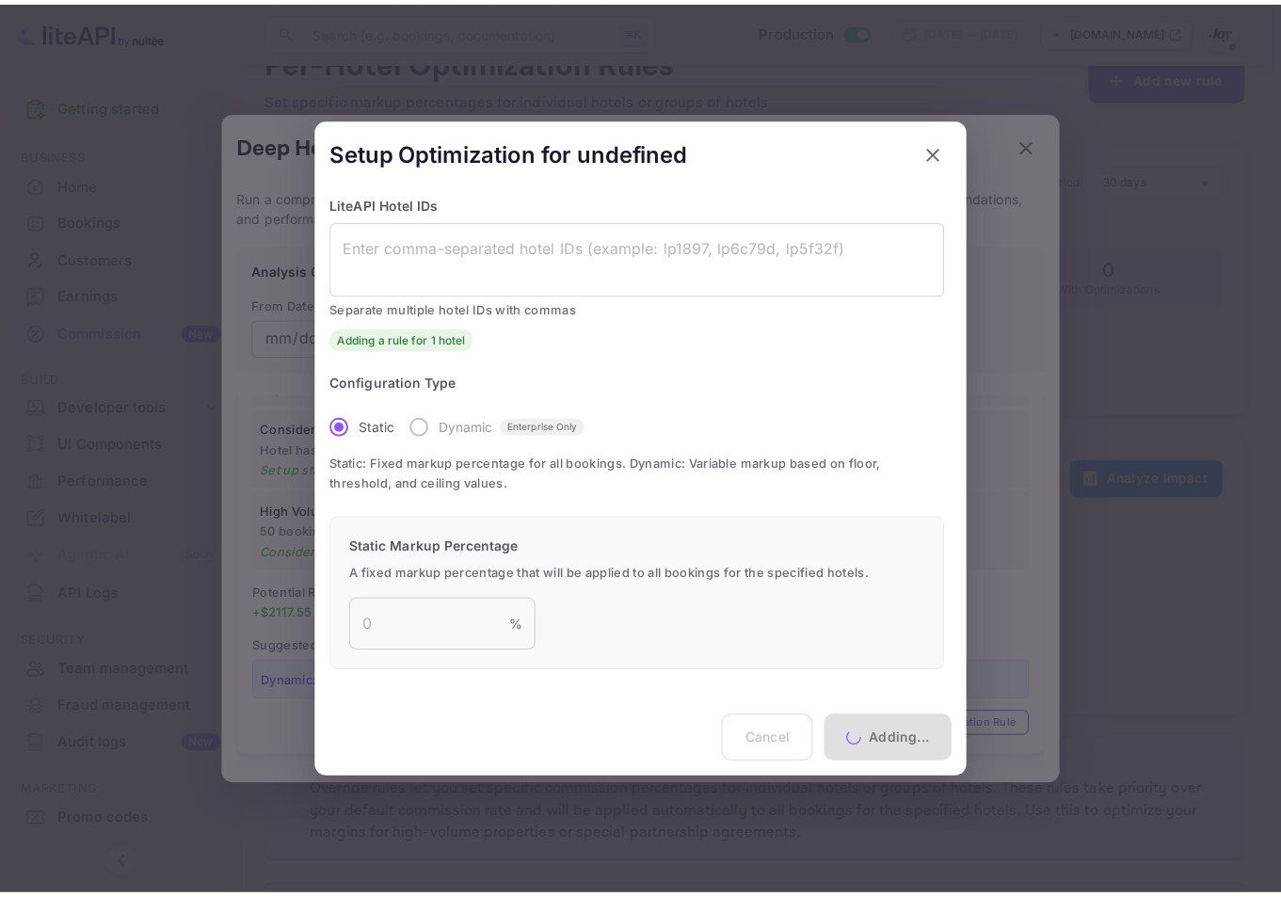
scroll to position [349, 0]
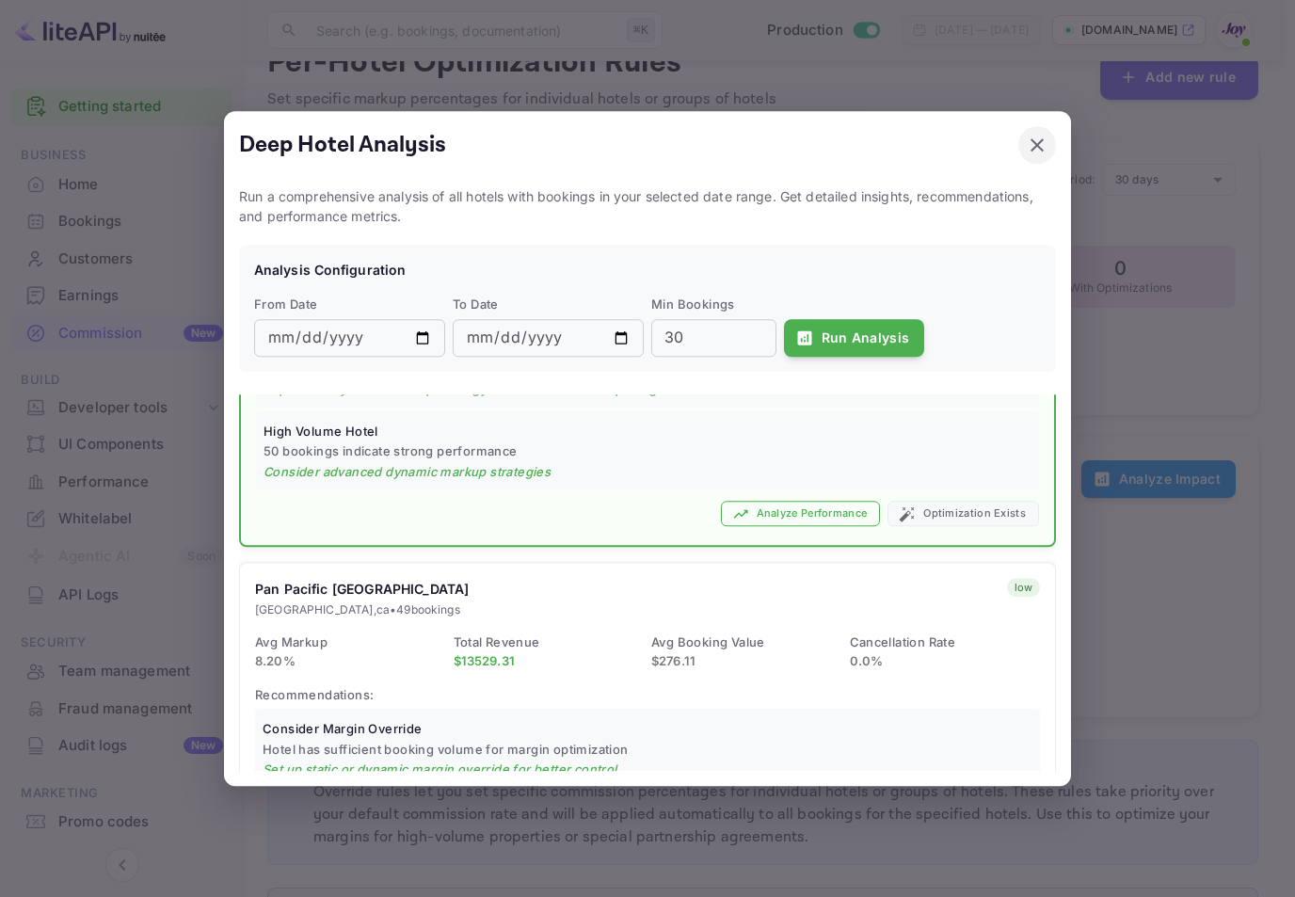
click at [1050, 142] on button "button" at bounding box center [1038, 145] width 38 height 38
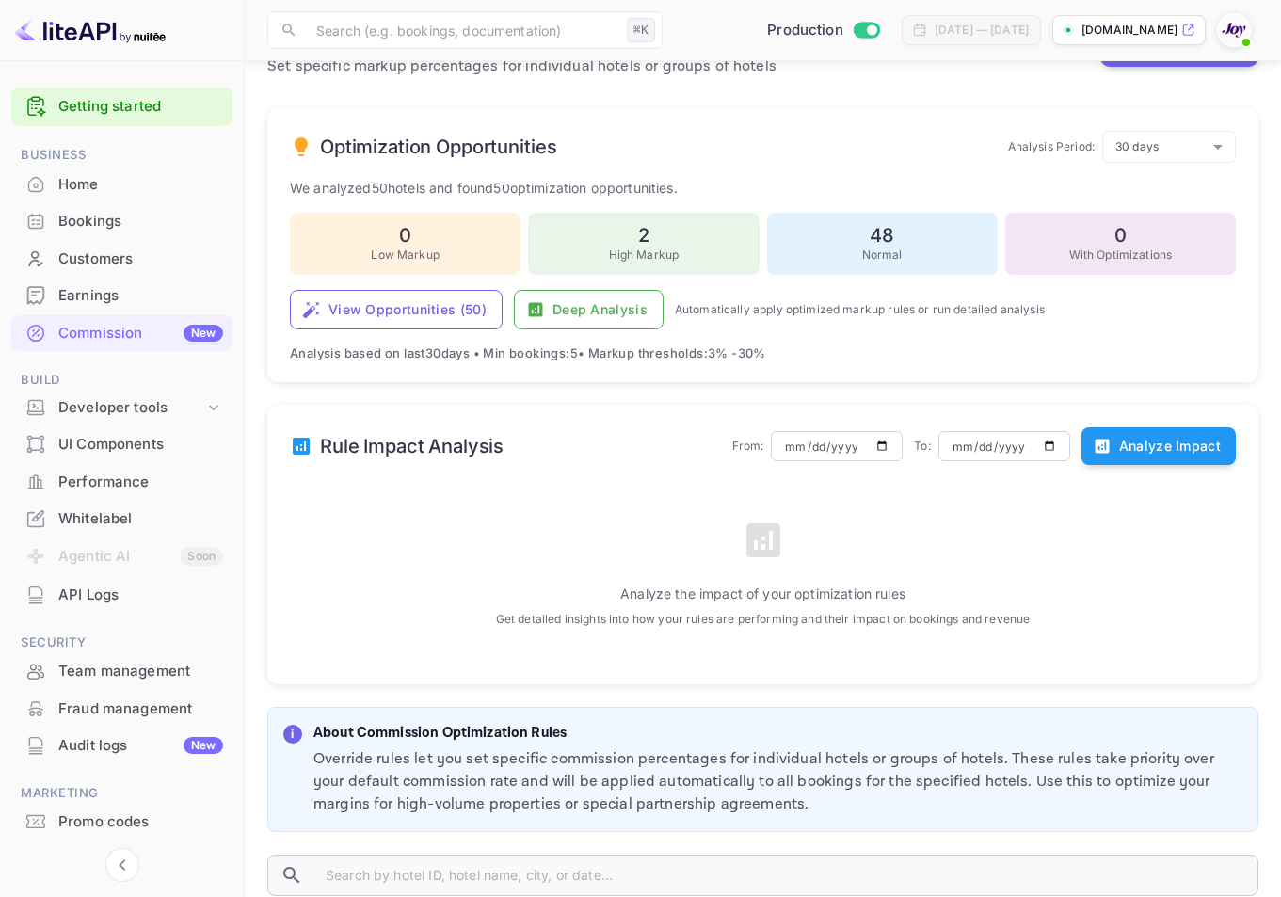
scroll to position [602, 0]
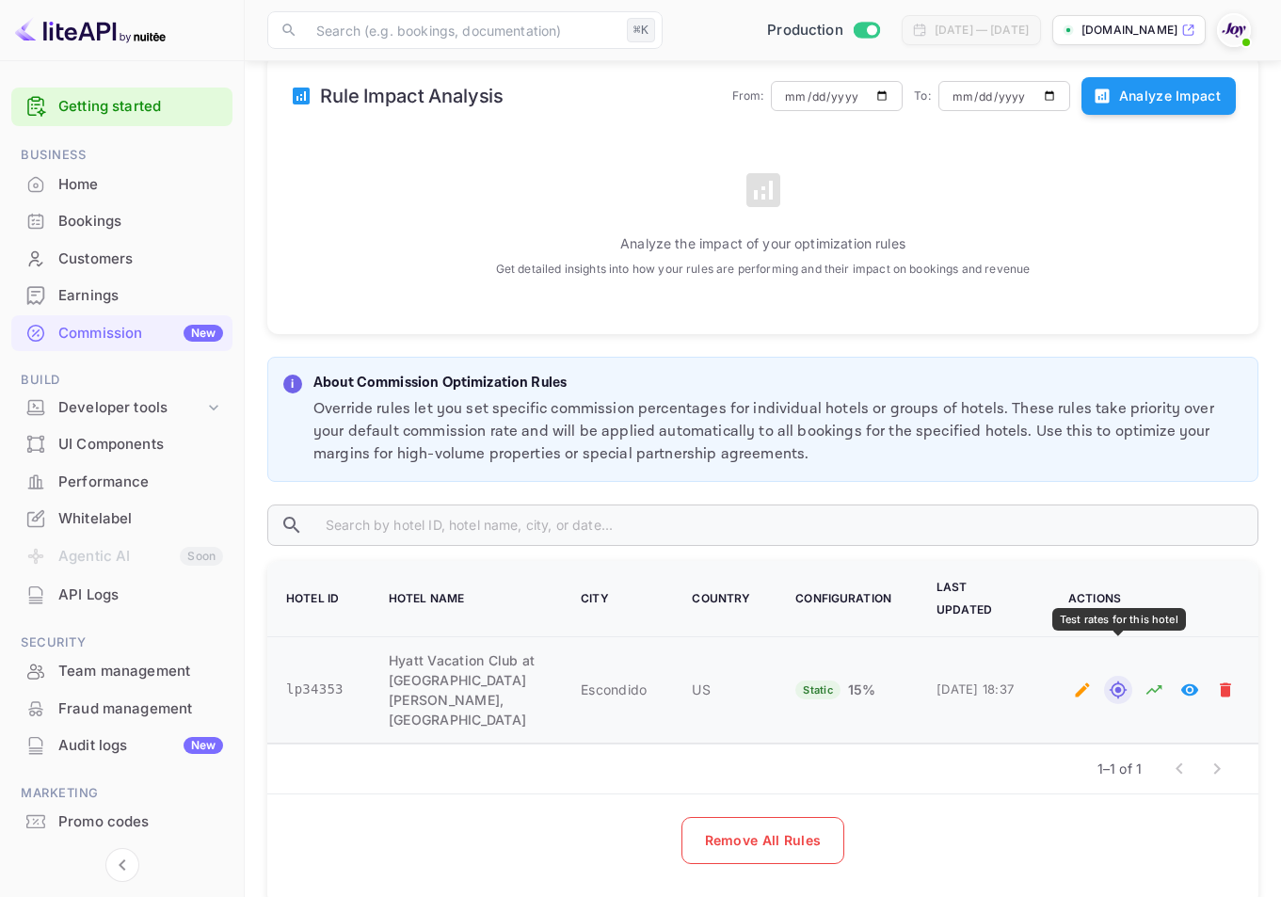
click at [1125, 682] on icon "Test rates for this hotel" at bounding box center [1118, 690] width 17 height 17
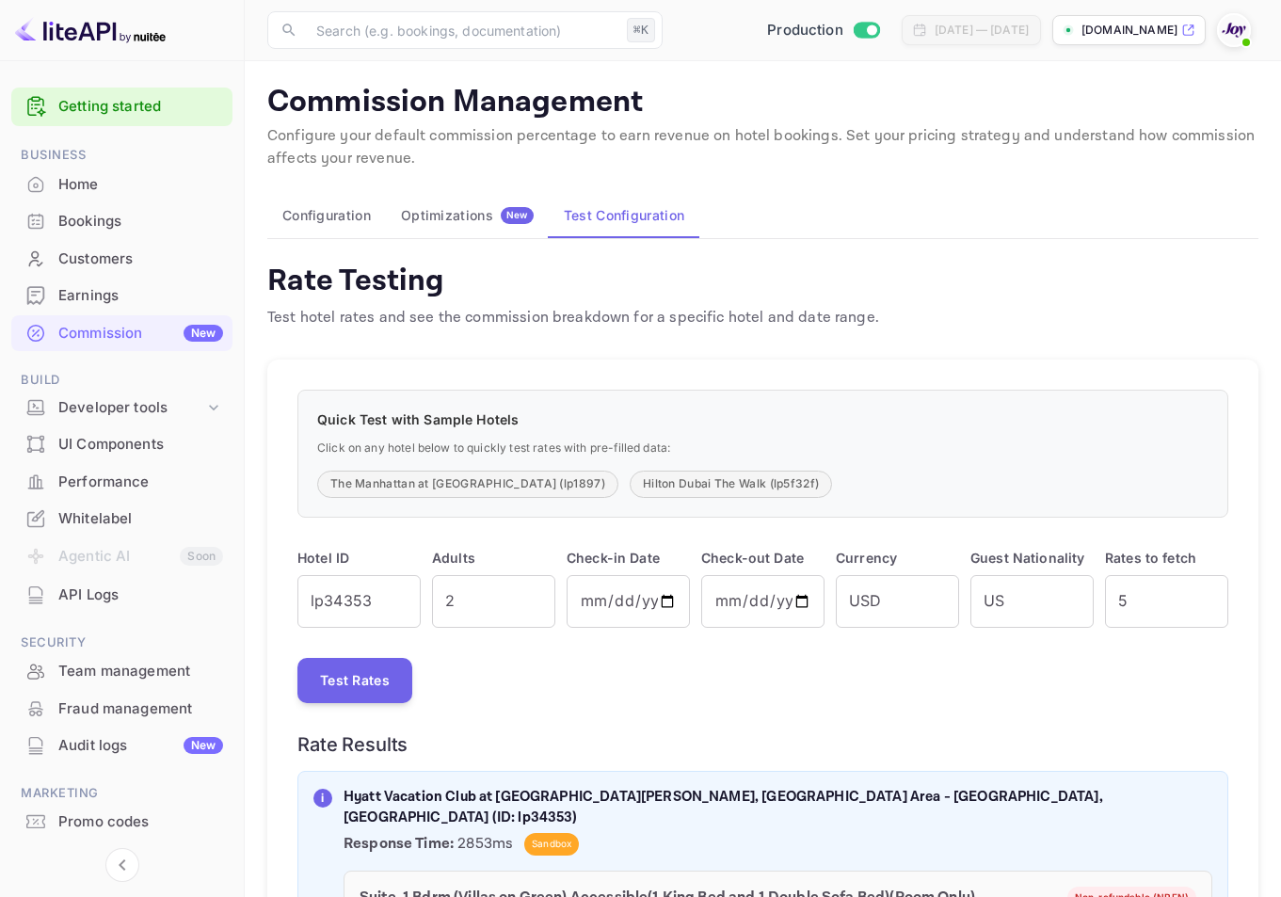
click at [502, 216] on span "New" at bounding box center [517, 215] width 33 height 12
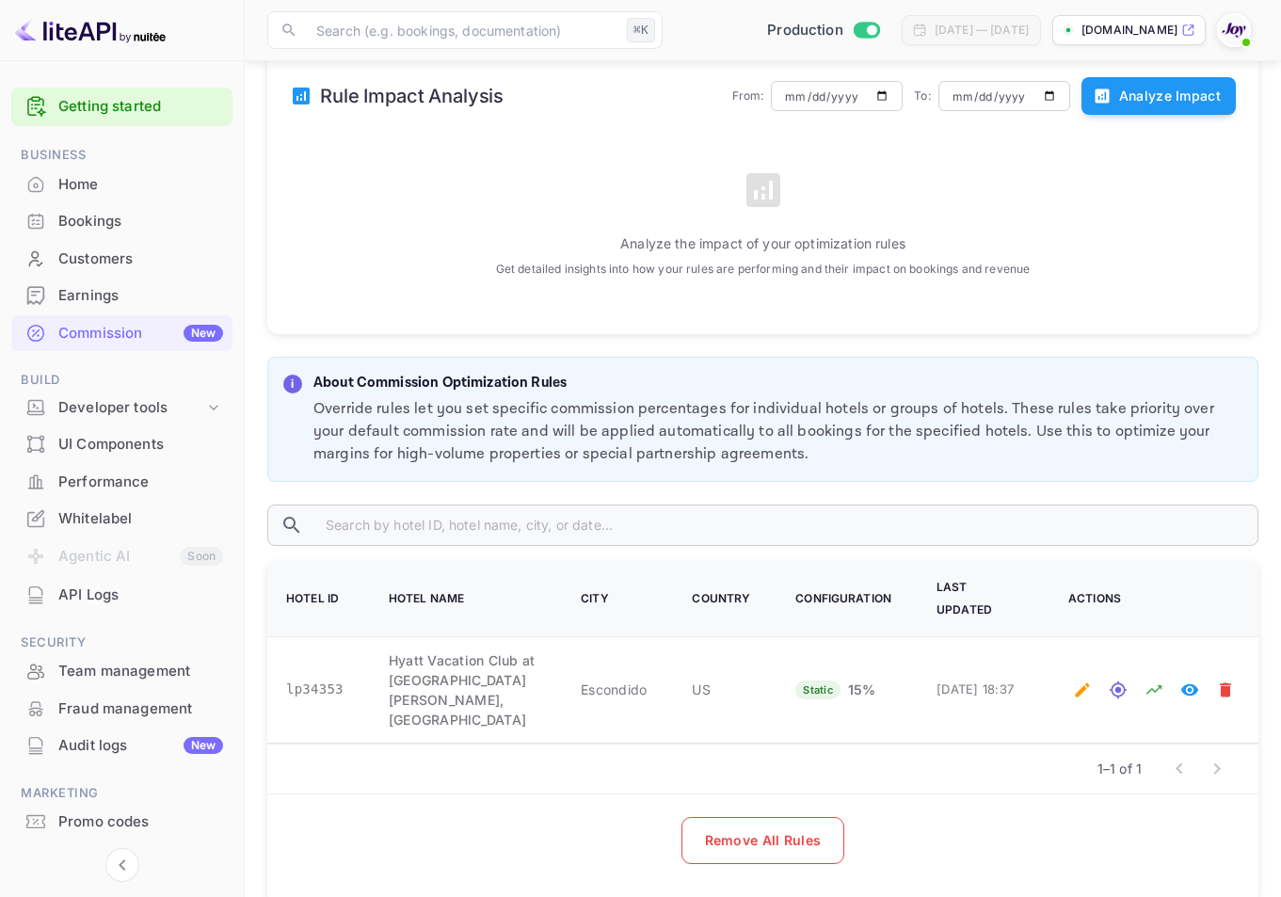
scroll to position [196, 0]
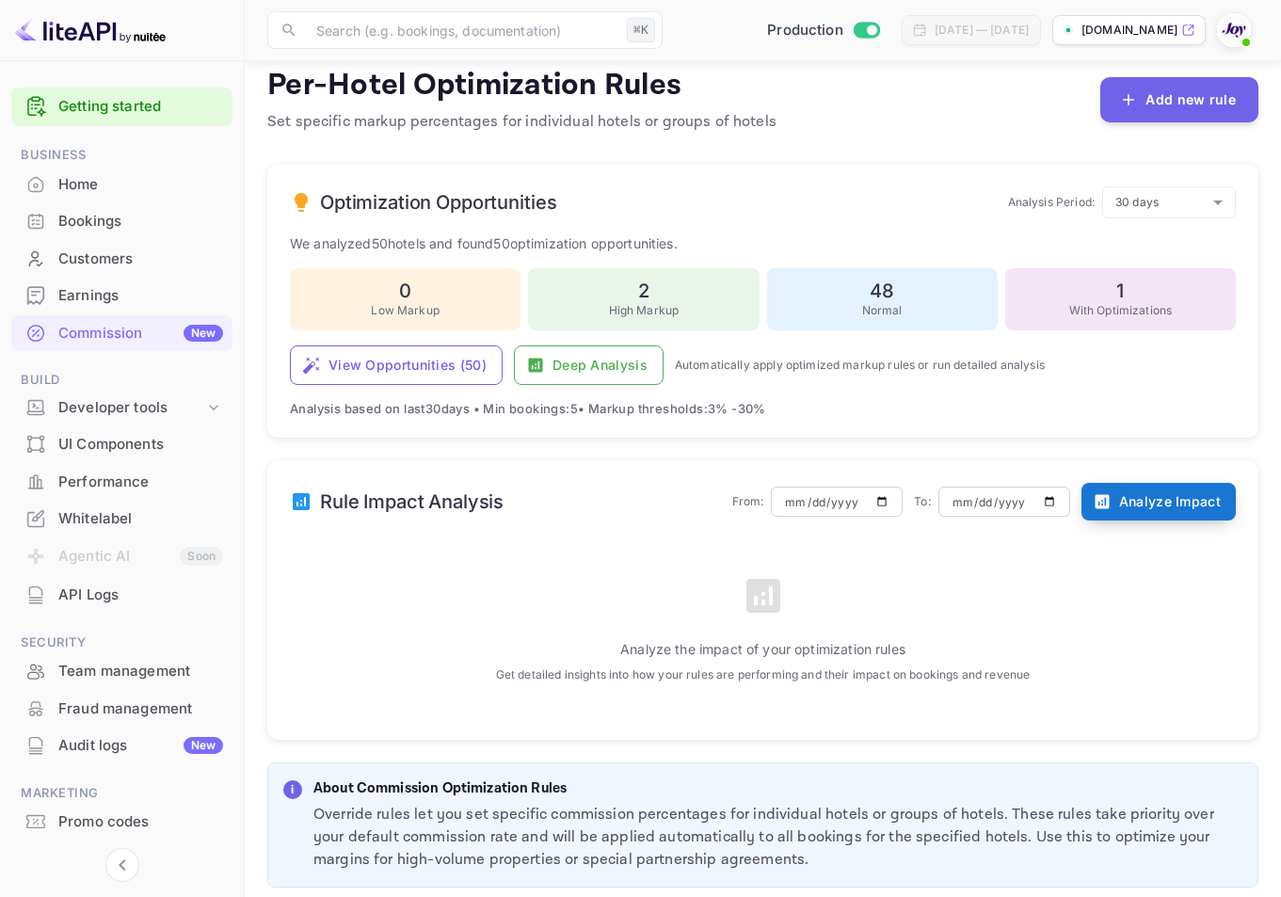
click at [1119, 494] on button "Analyze Impact" at bounding box center [1159, 502] width 154 height 38
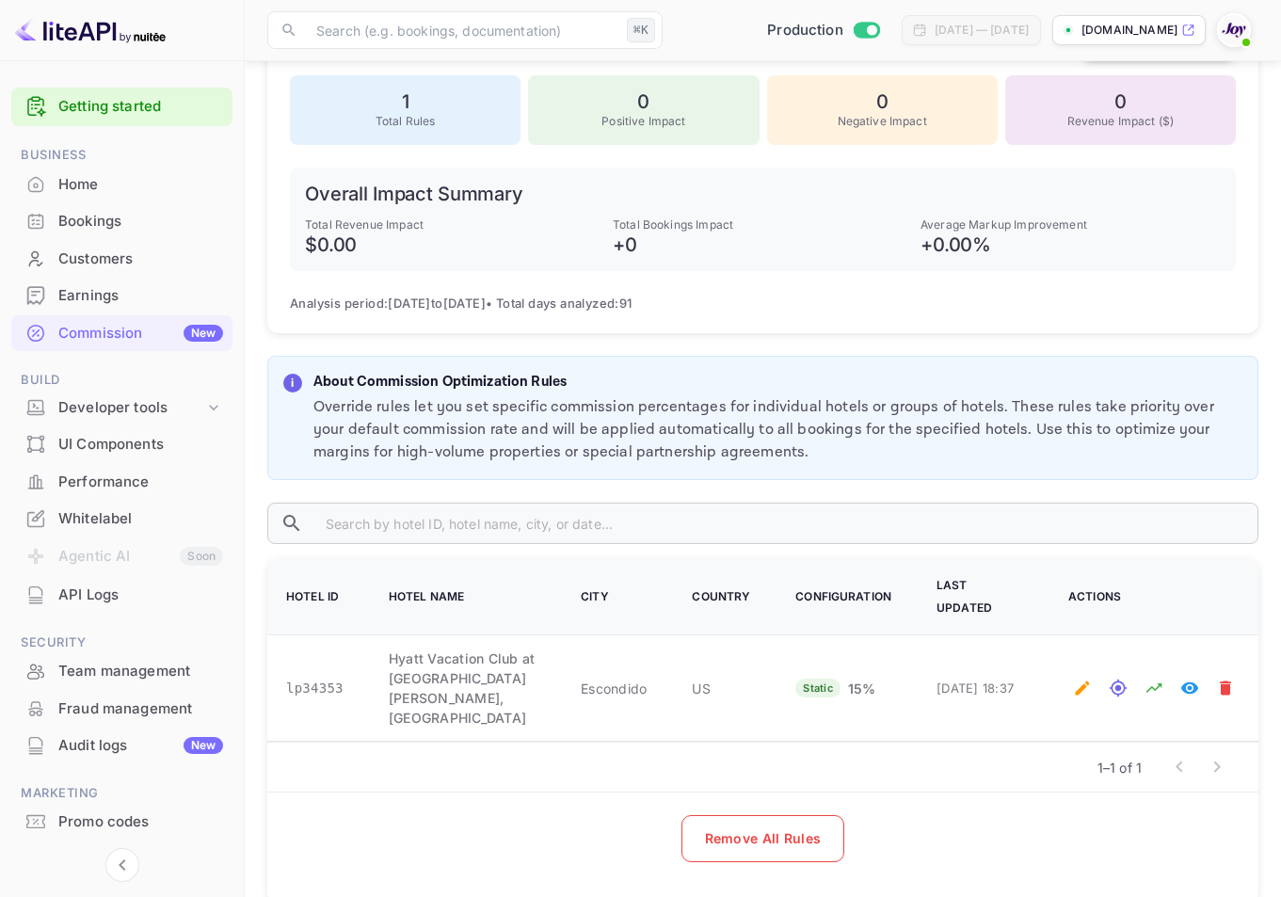
scroll to position [0, 0]
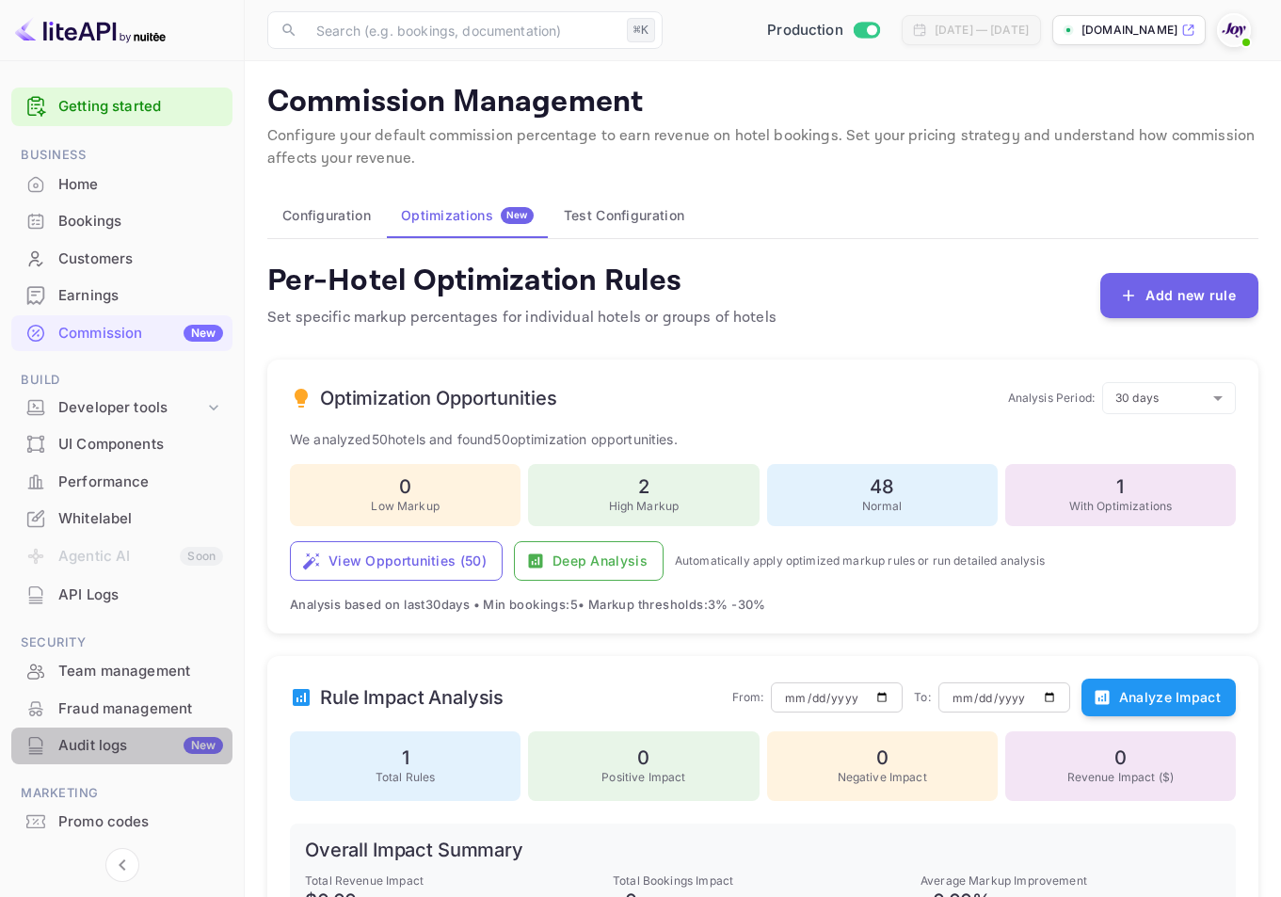
click at [112, 747] on div "Audit logs New" at bounding box center [140, 746] width 165 height 22
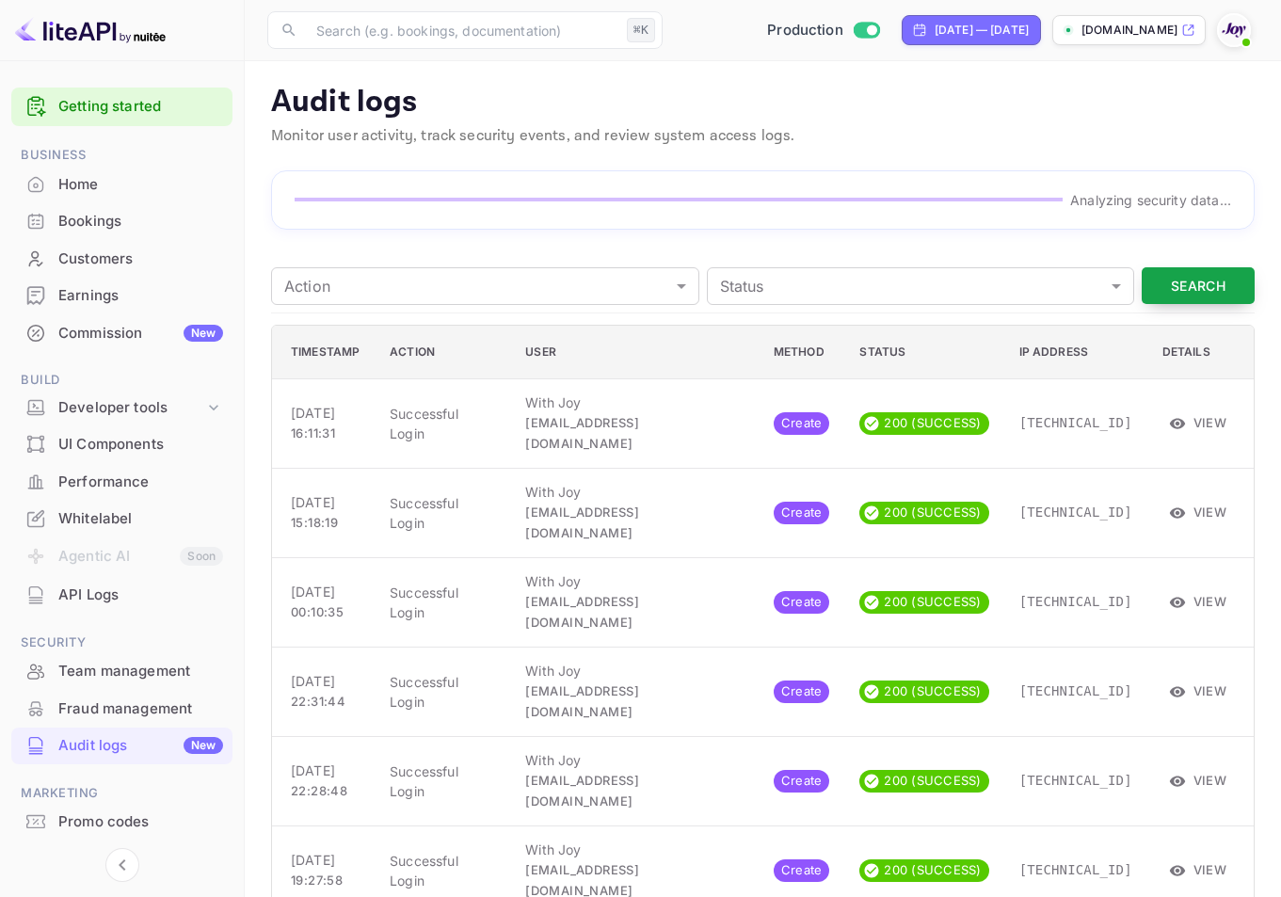
click at [1227, 281] on button "Search" at bounding box center [1198, 285] width 113 height 37
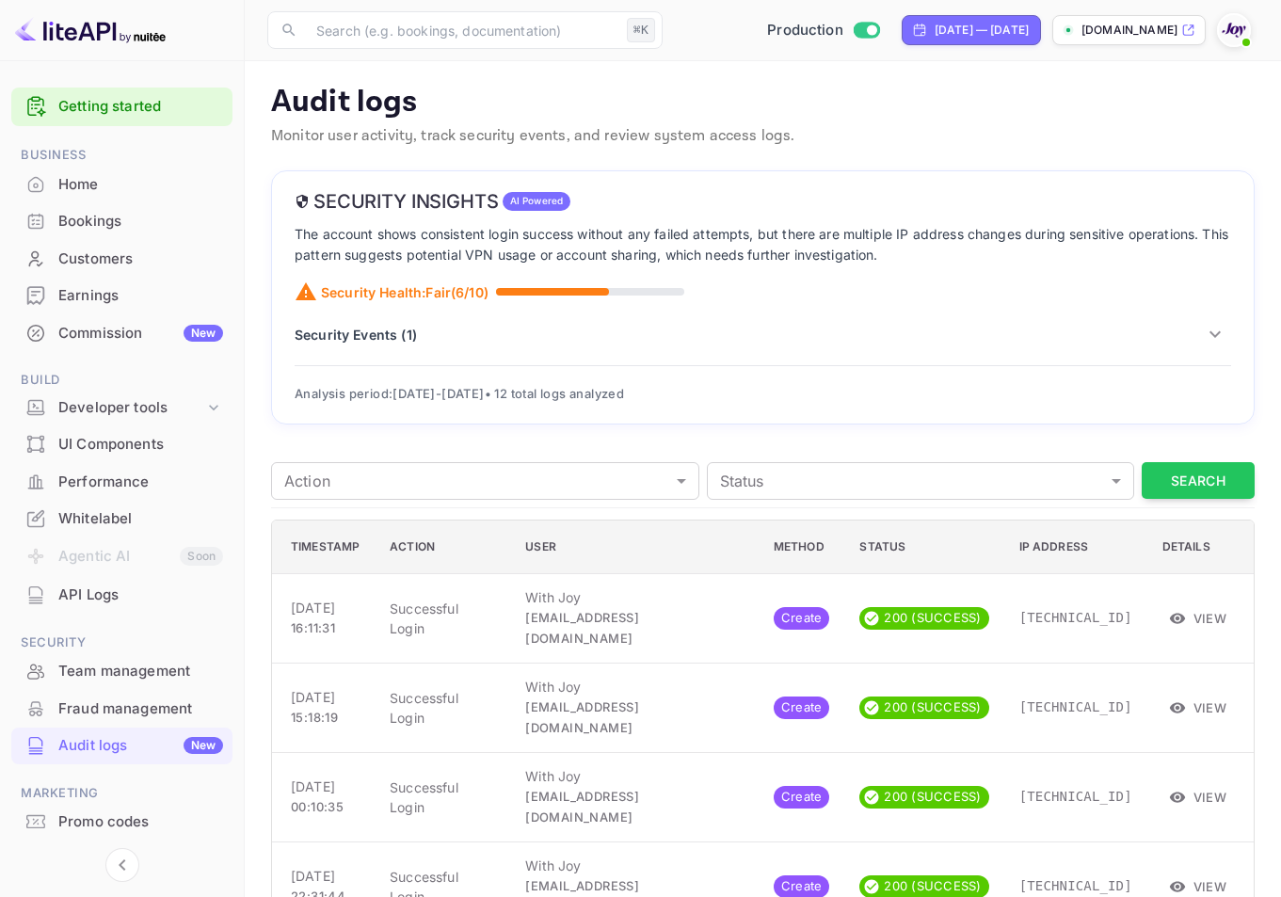
click at [389, 339] on p "Security Events ( 1 )" at bounding box center [356, 335] width 122 height 20
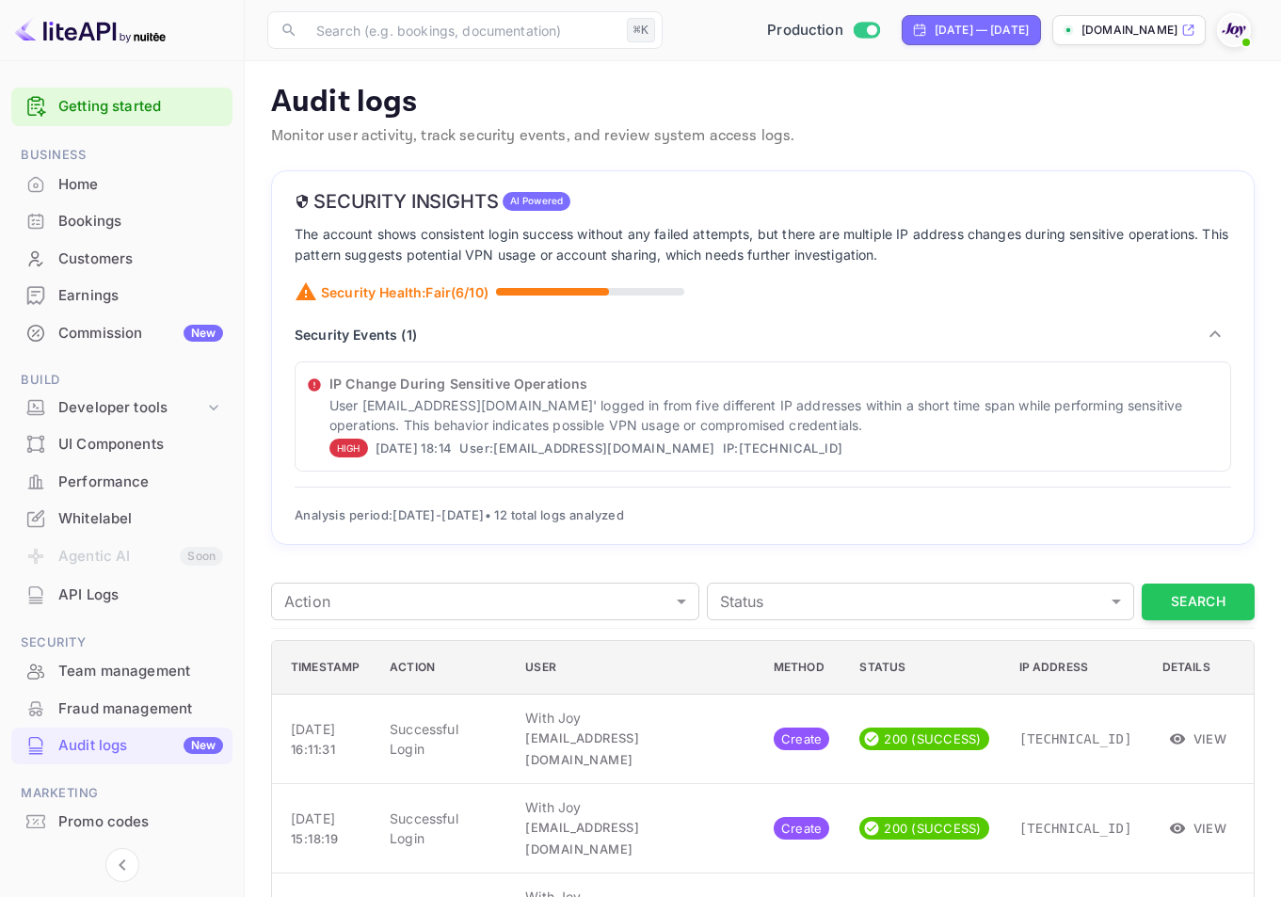
click at [160, 199] on div "Home" at bounding box center [121, 185] width 221 height 37
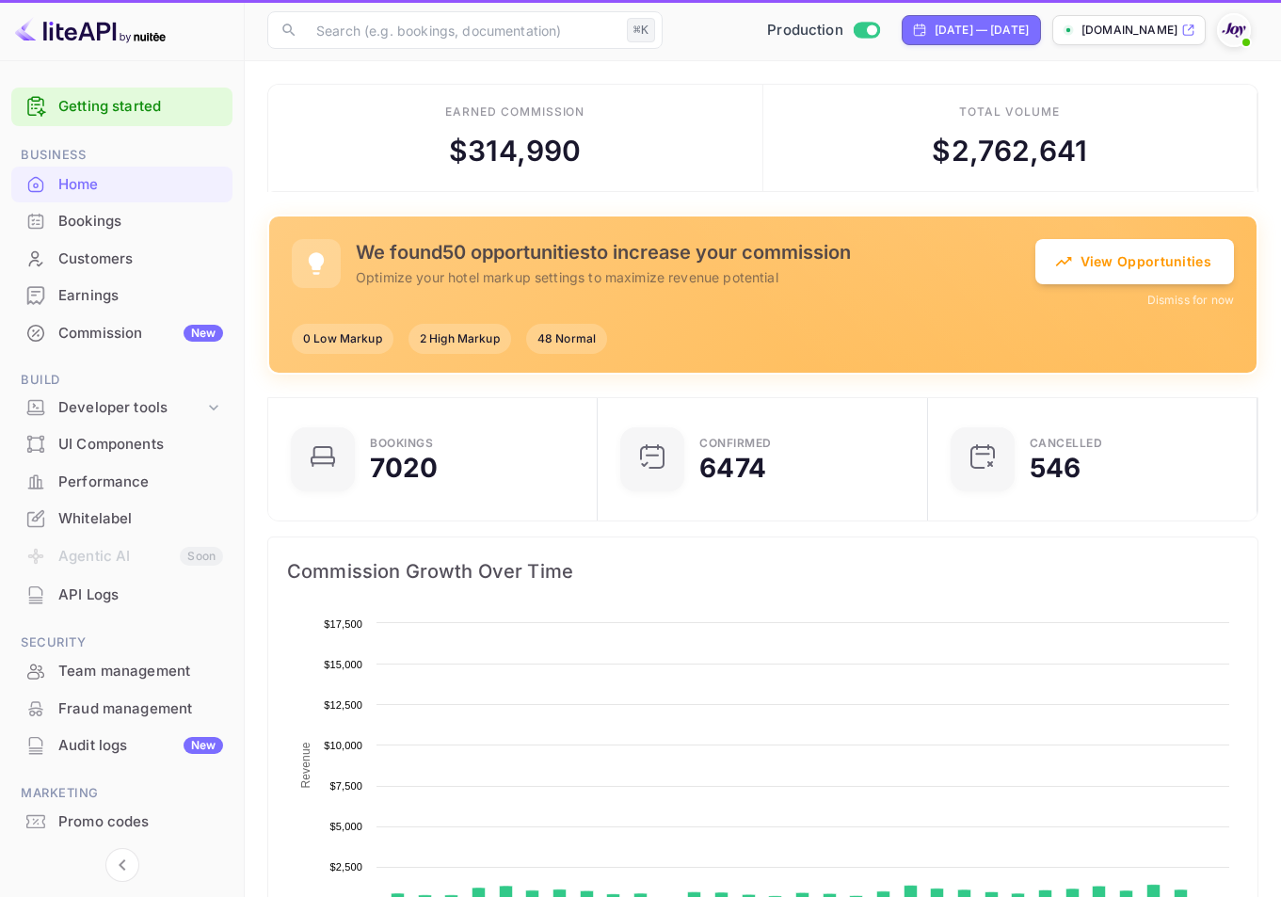
scroll to position [292, 304]
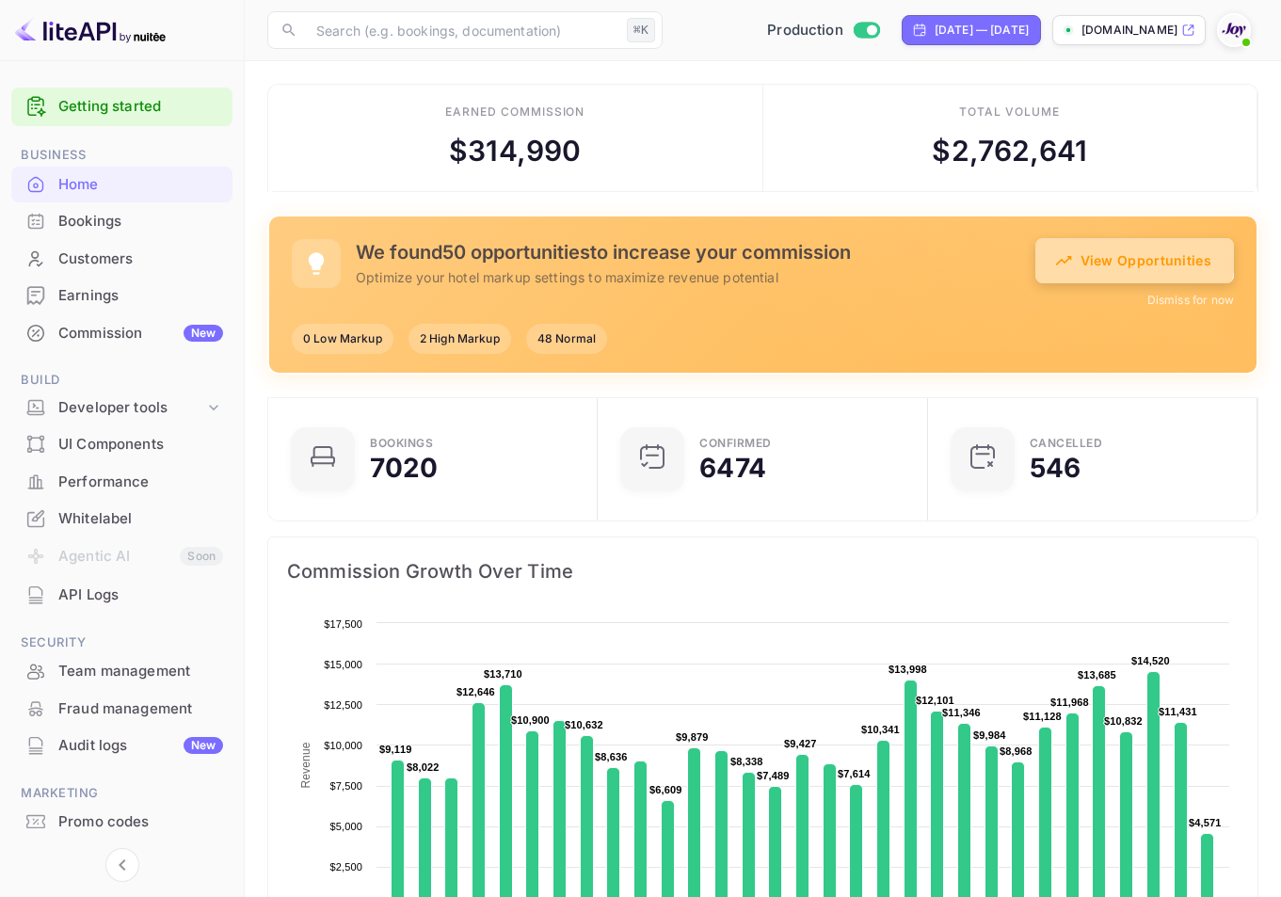
click at [1119, 246] on button "View Opportunities" at bounding box center [1135, 260] width 199 height 45
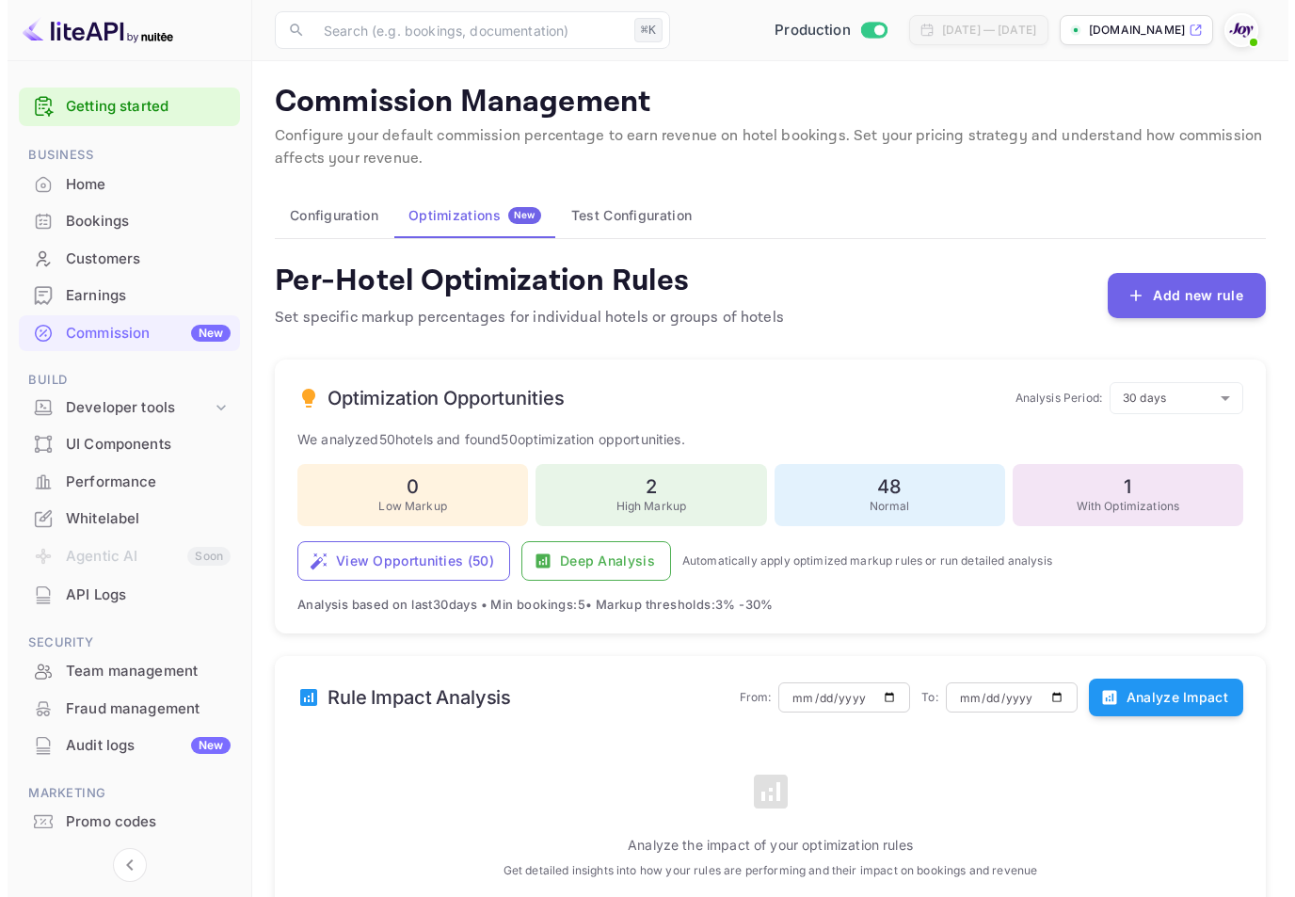
scroll to position [24, 0]
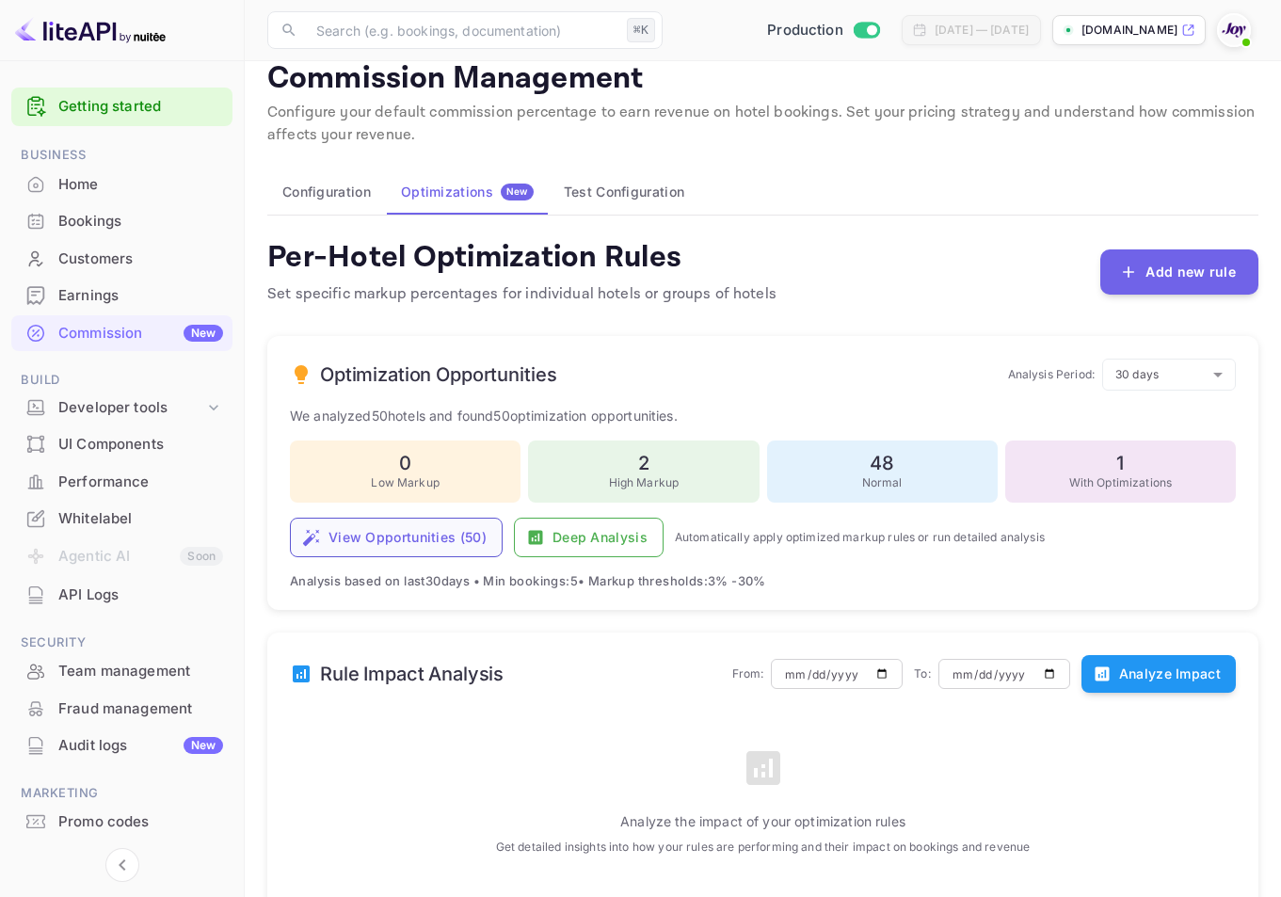
click at [385, 540] on button "View Opportunities ( 50 )" at bounding box center [396, 538] width 213 height 40
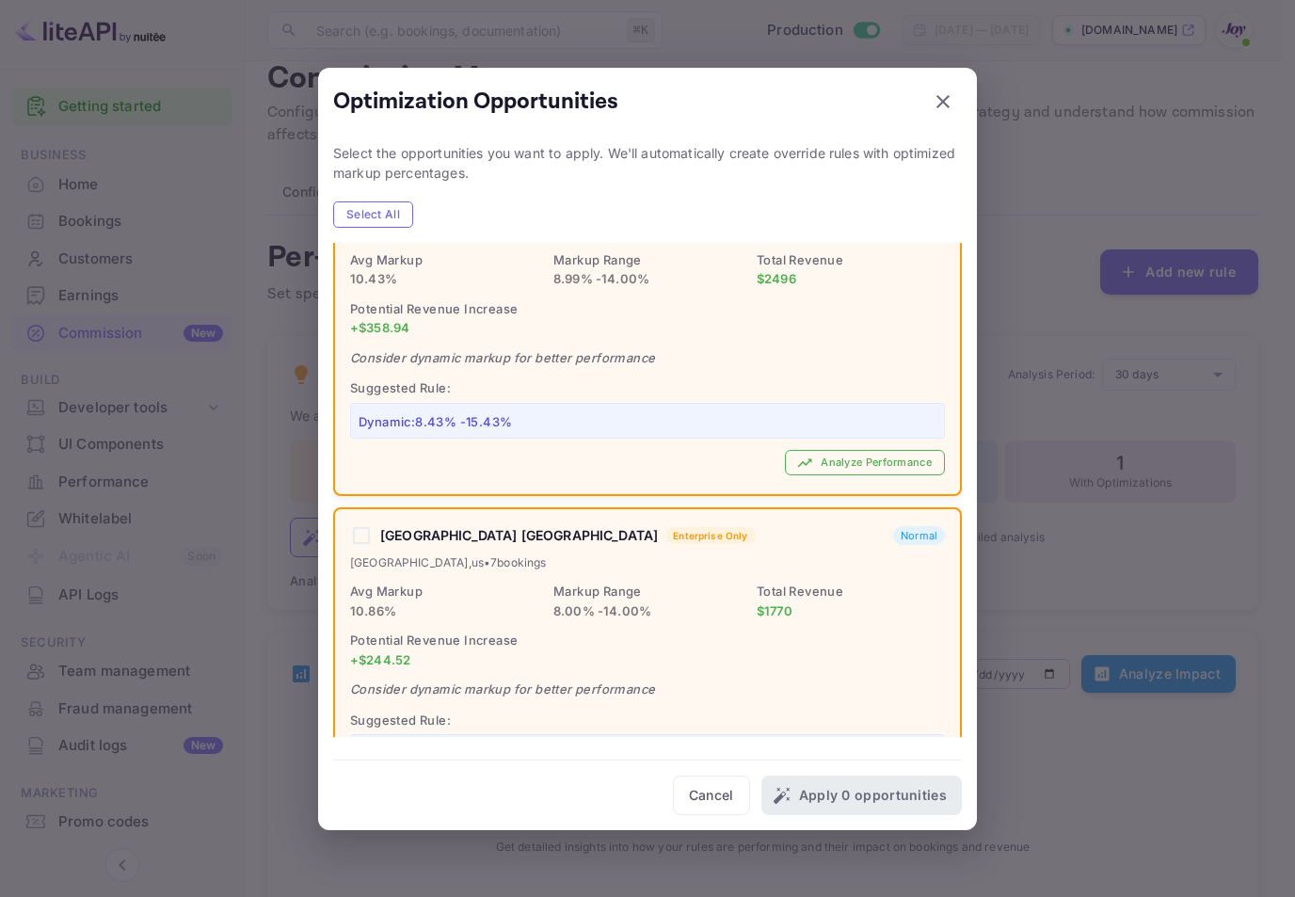
scroll to position [15449, 0]
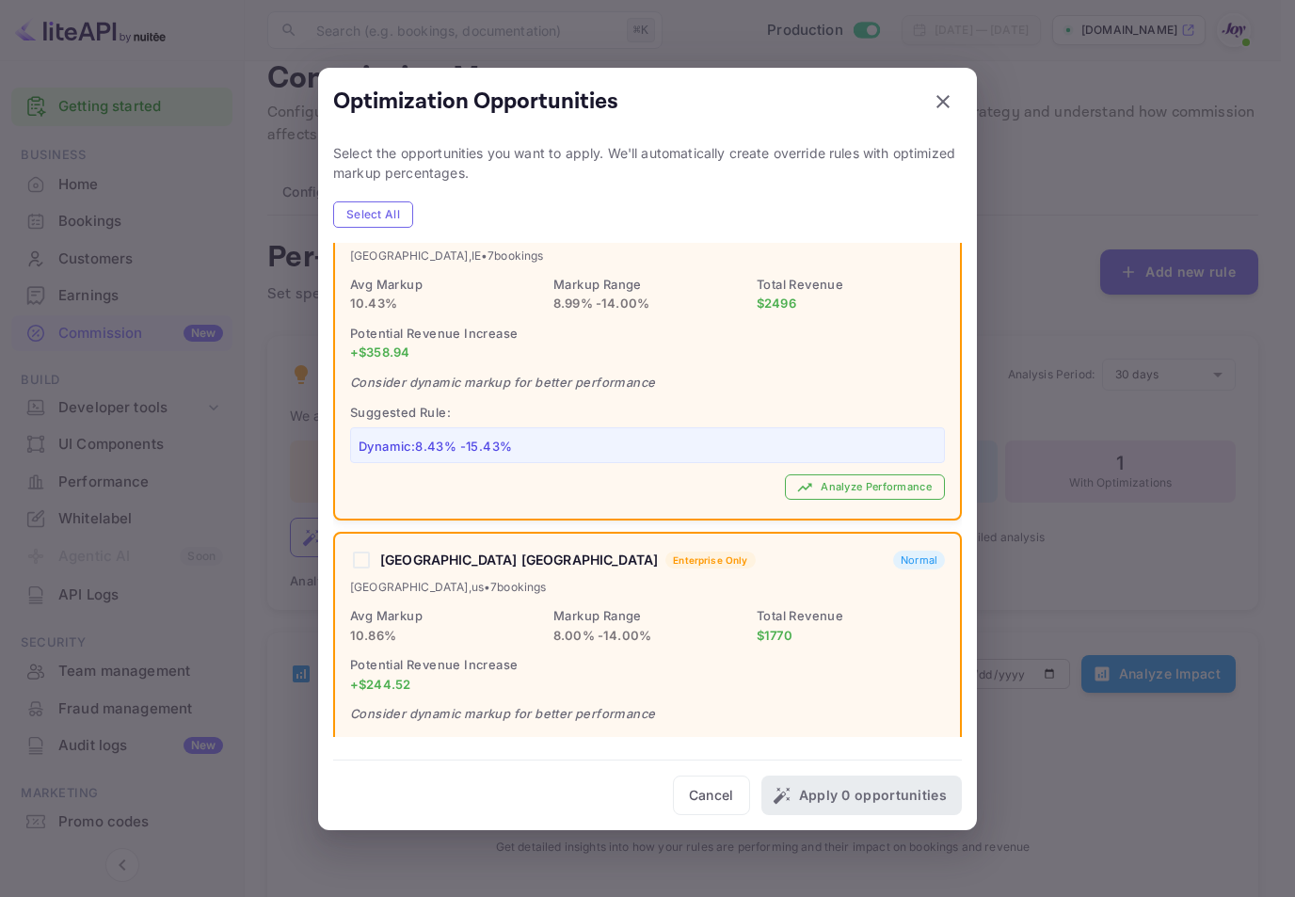
click at [838, 807] on button "Analyze Performance" at bounding box center [865, 819] width 160 height 25
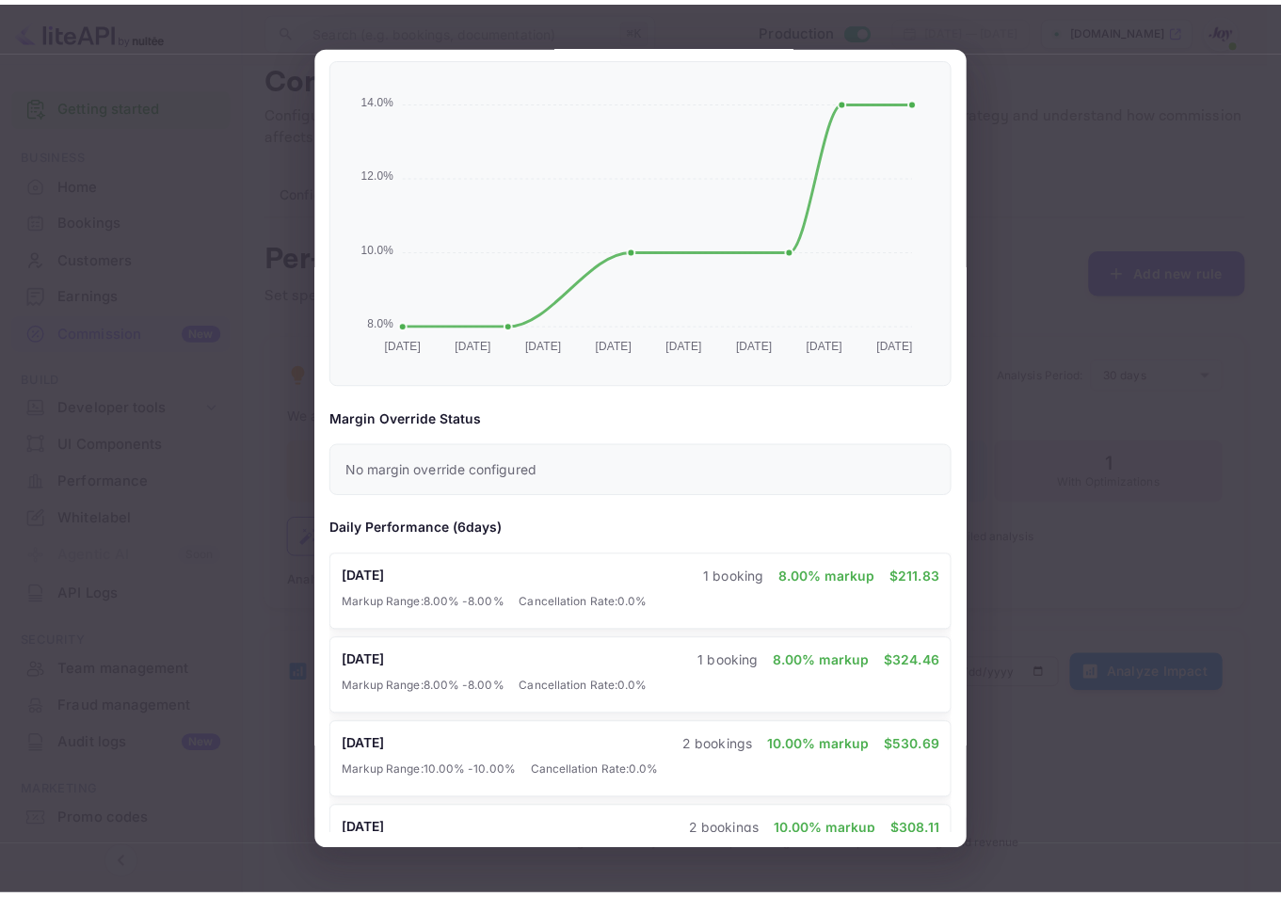
scroll to position [0, 0]
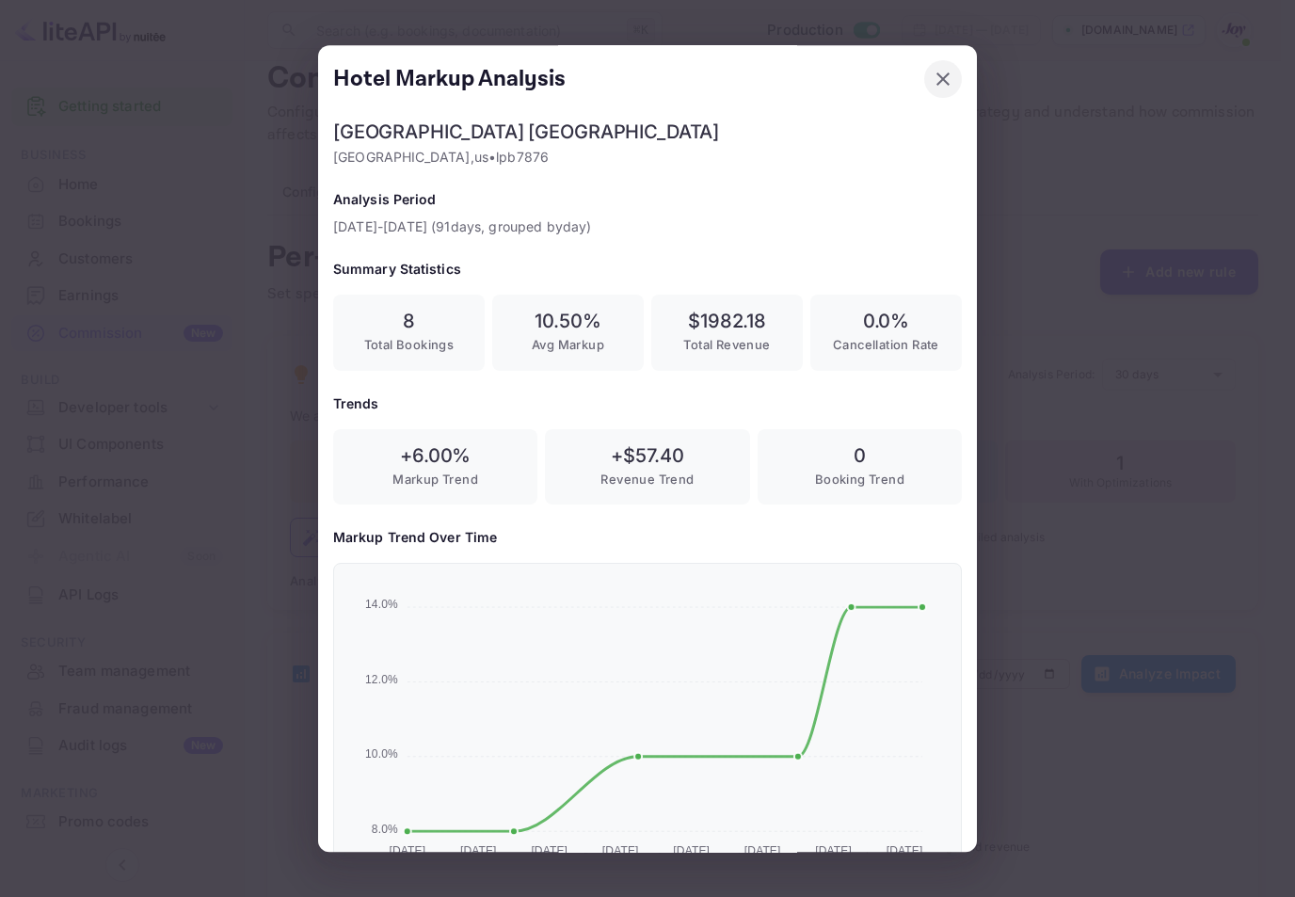
click at [932, 69] on icon "button" at bounding box center [943, 79] width 23 height 23
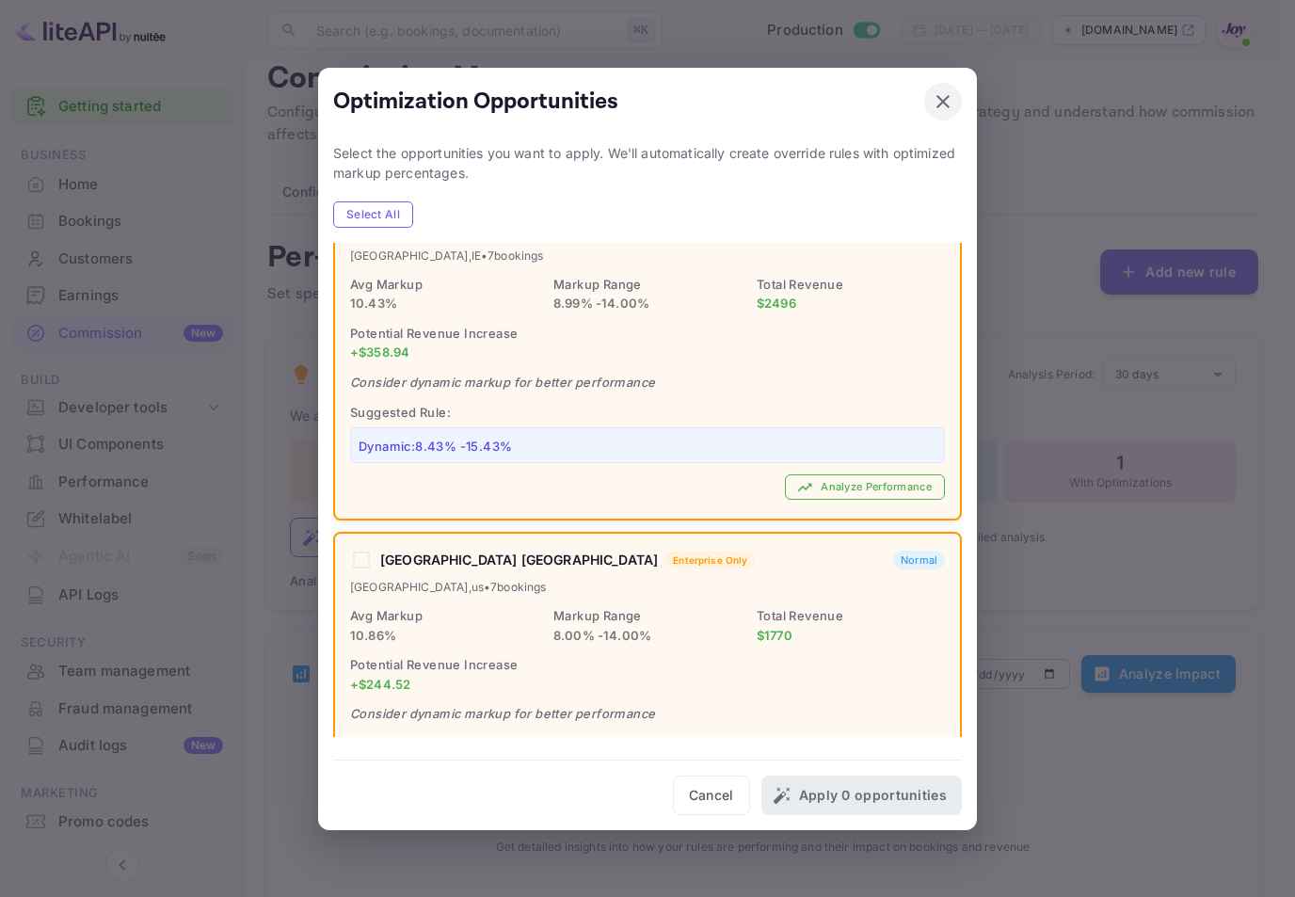
click at [939, 104] on icon "button" at bounding box center [943, 100] width 13 height 13
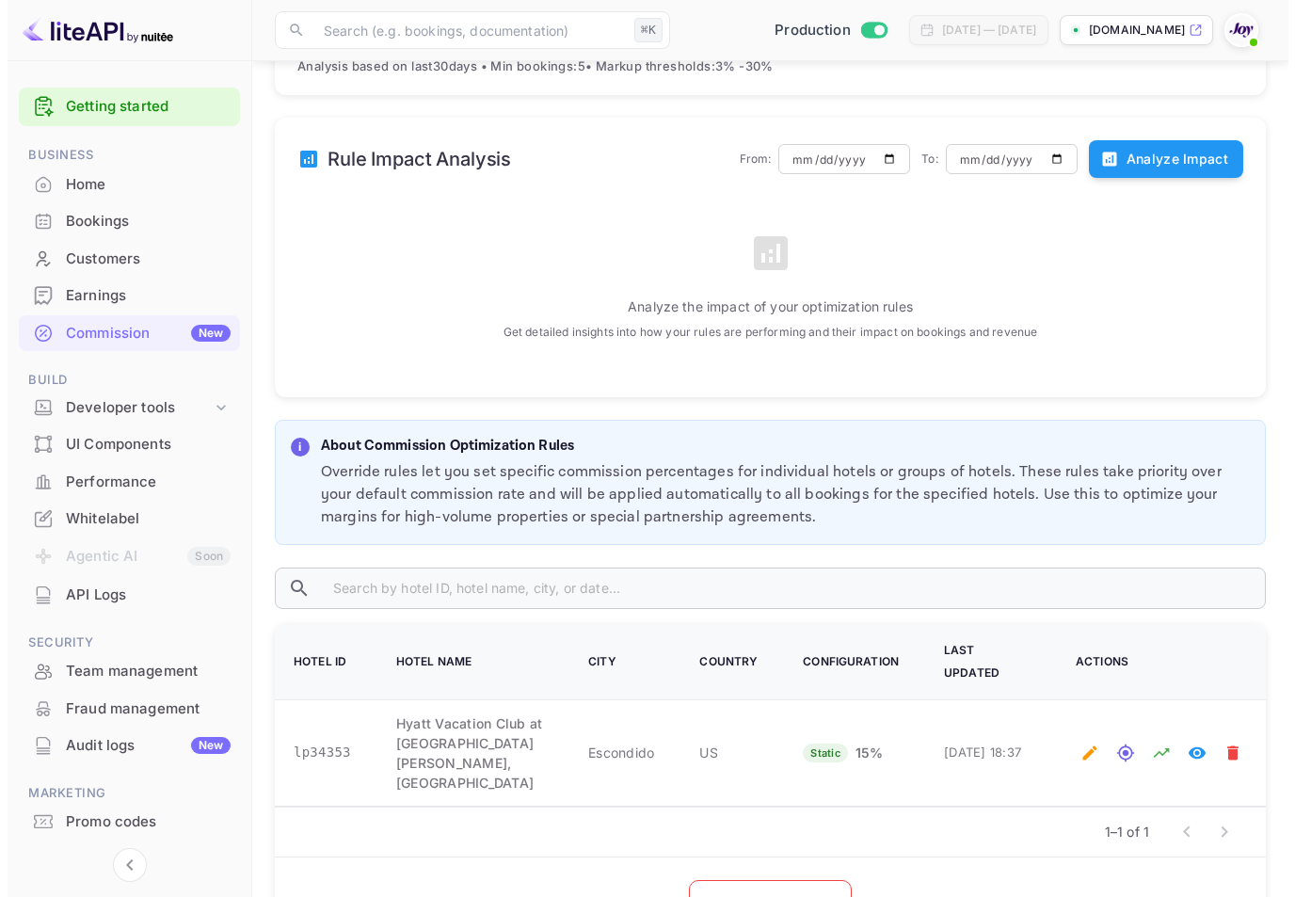
scroll to position [602, 0]
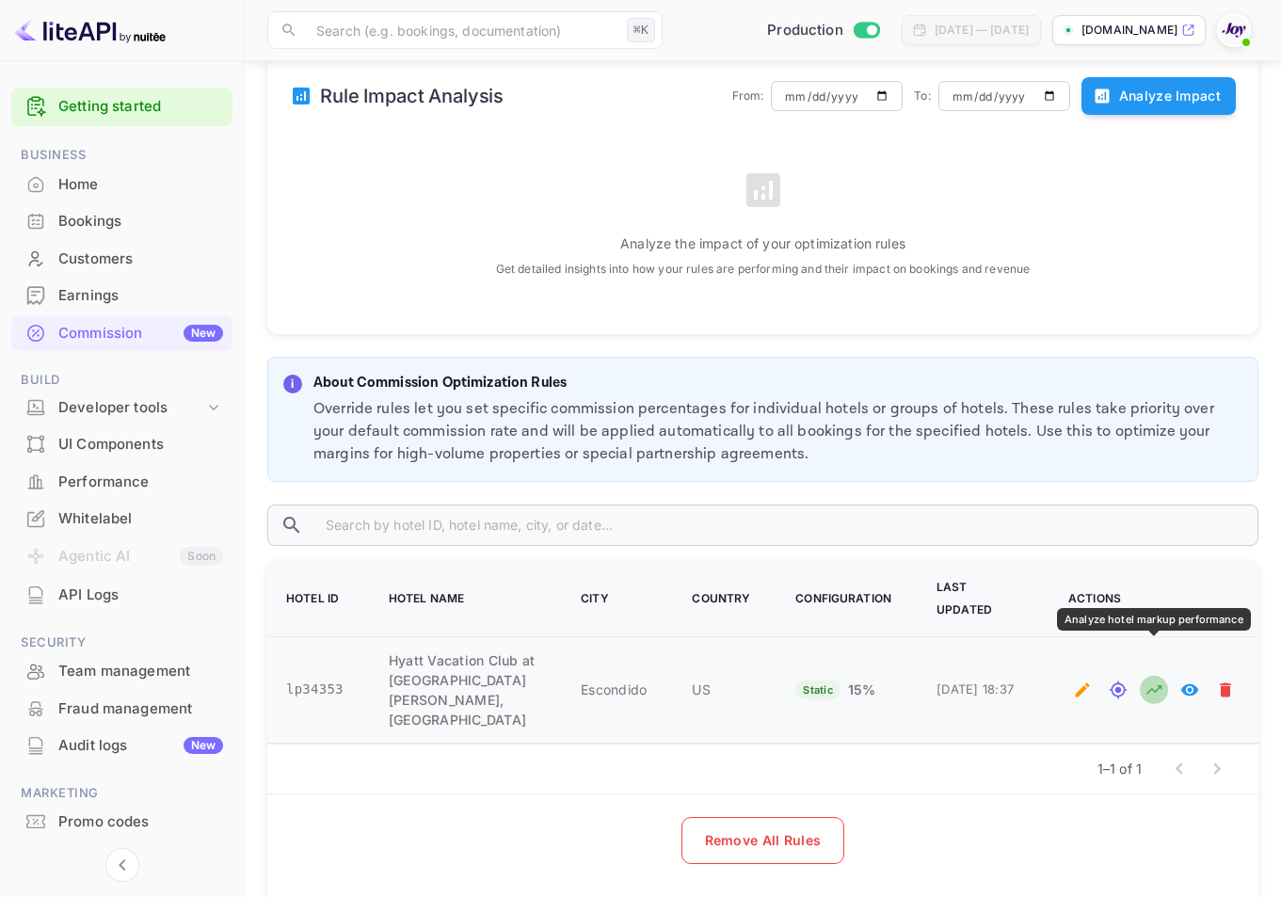
click at [1146, 681] on icon "Analyze hotel markup performance" at bounding box center [1154, 690] width 19 height 19
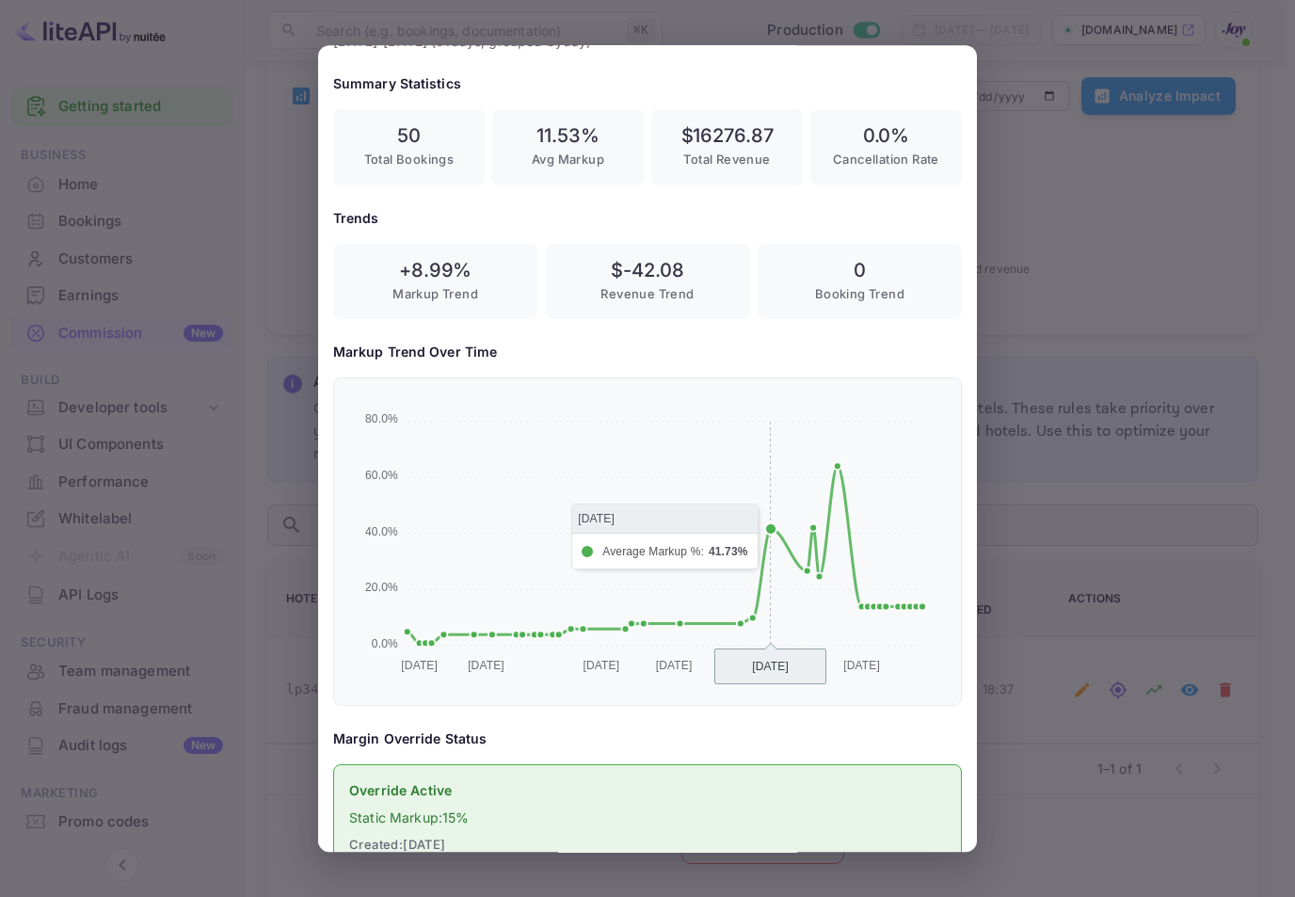
scroll to position [0, 0]
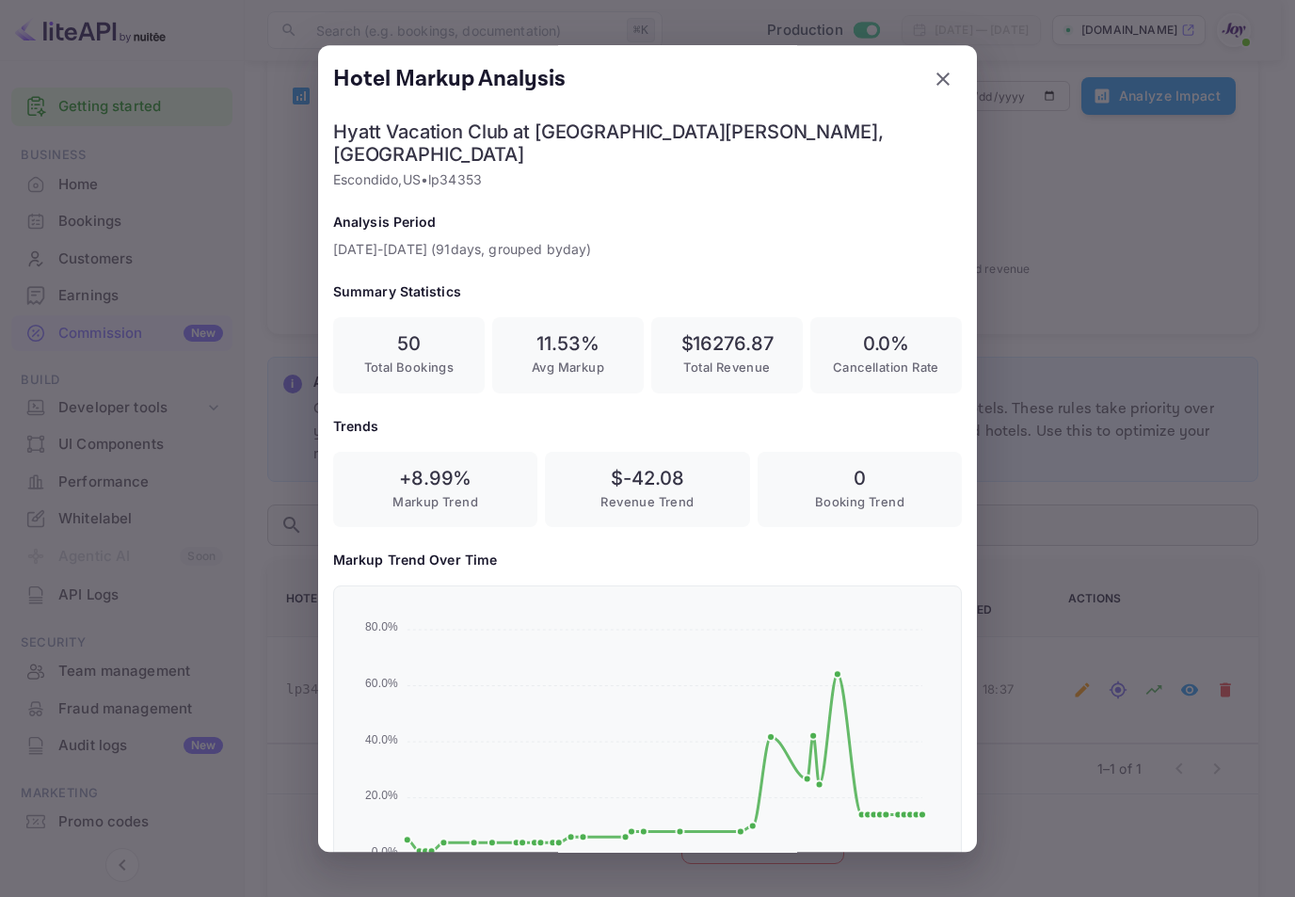
click at [1115, 528] on div at bounding box center [647, 448] width 1295 height 897
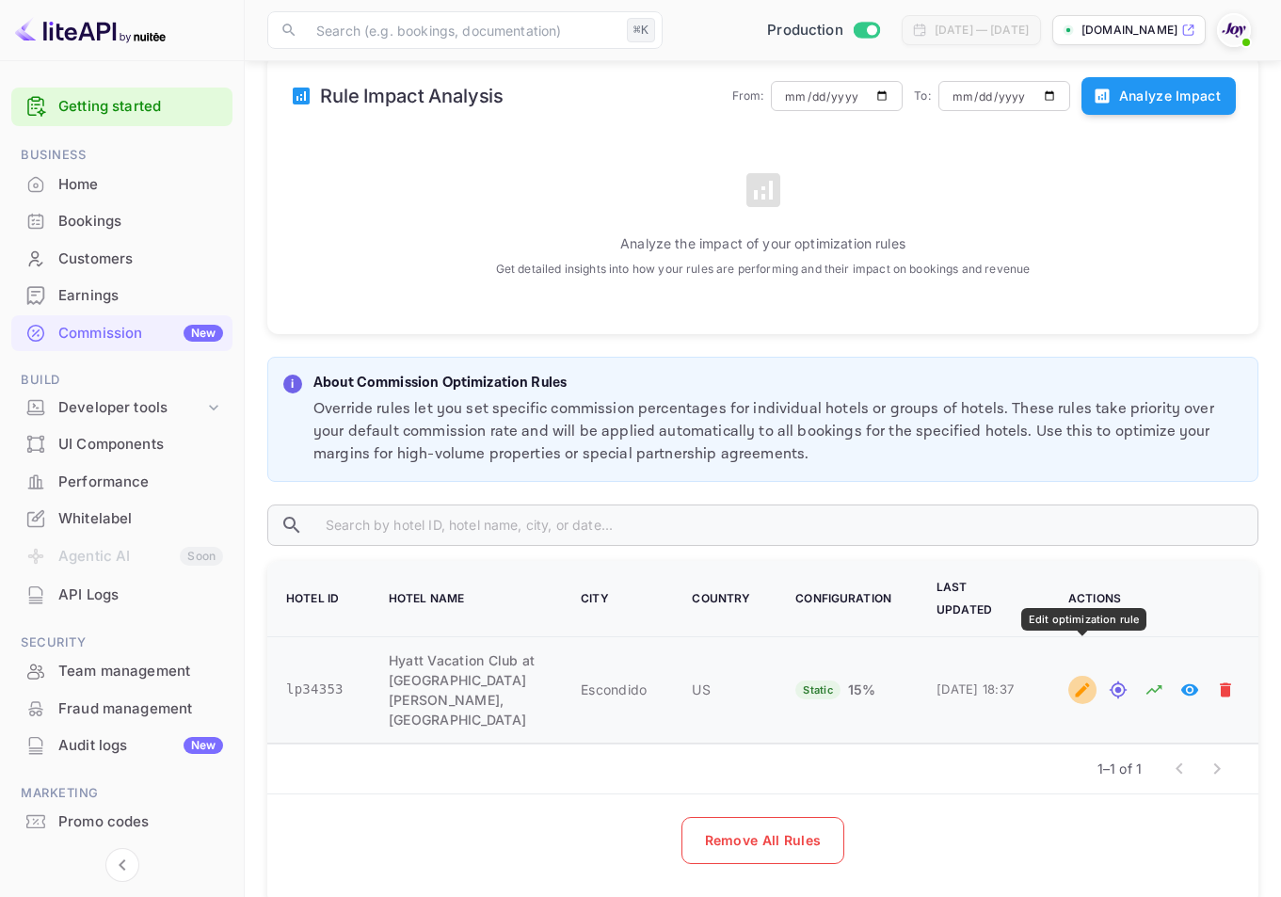
click at [1072, 676] on button "Edit optimization rule" at bounding box center [1082, 690] width 28 height 28
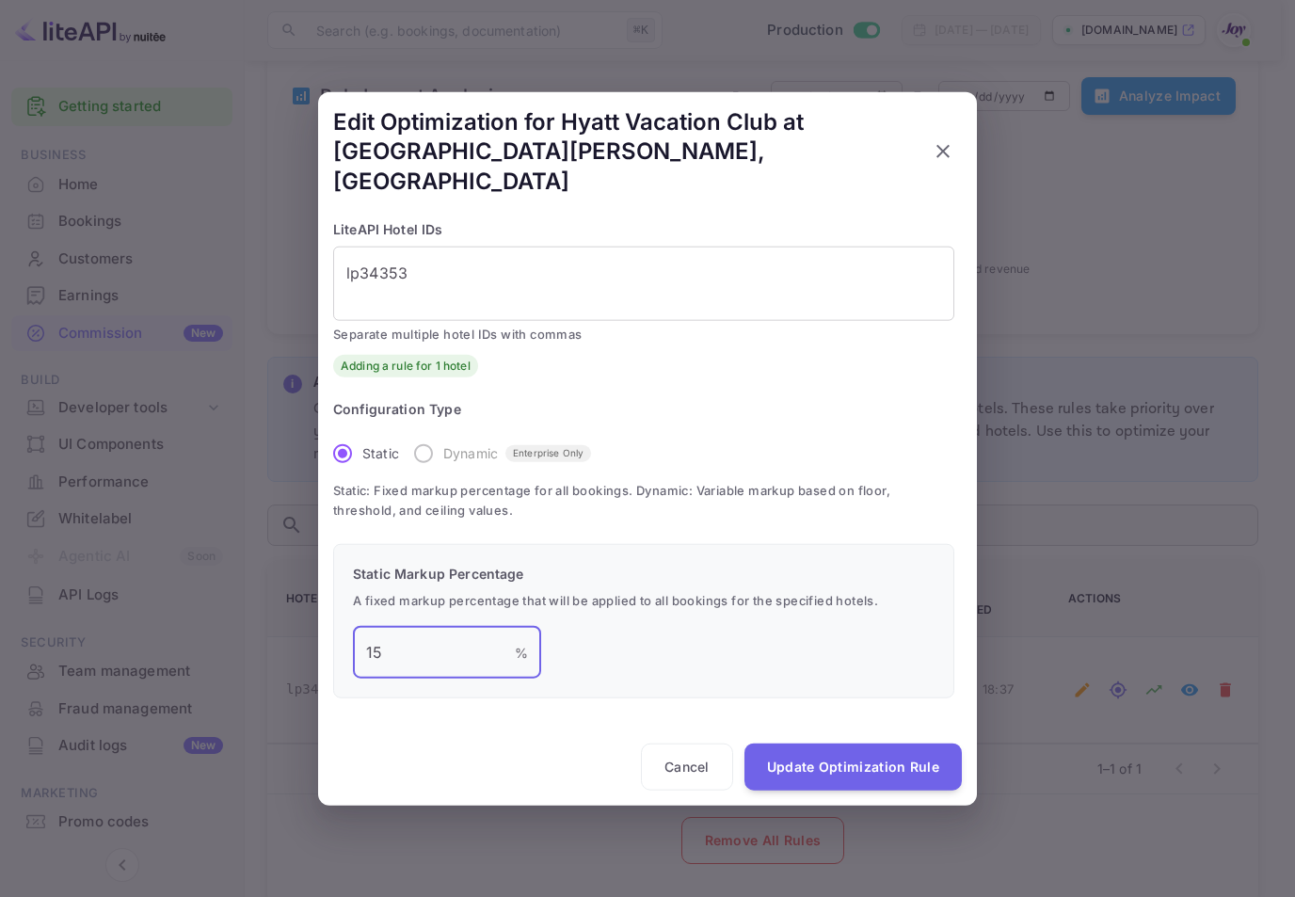
drag, startPoint x: 414, startPoint y: 622, endPoint x: 308, endPoint y: 629, distance: 106.6
click at [308, 629] on div "Edit Optimization for Hyatt Vacation Club at [GEOGRAPHIC_DATA][PERSON_NAME], [G…" at bounding box center [647, 448] width 1295 height 897
type input "20"
click at [856, 747] on button "Update Optimization Rule" at bounding box center [853, 767] width 217 height 47
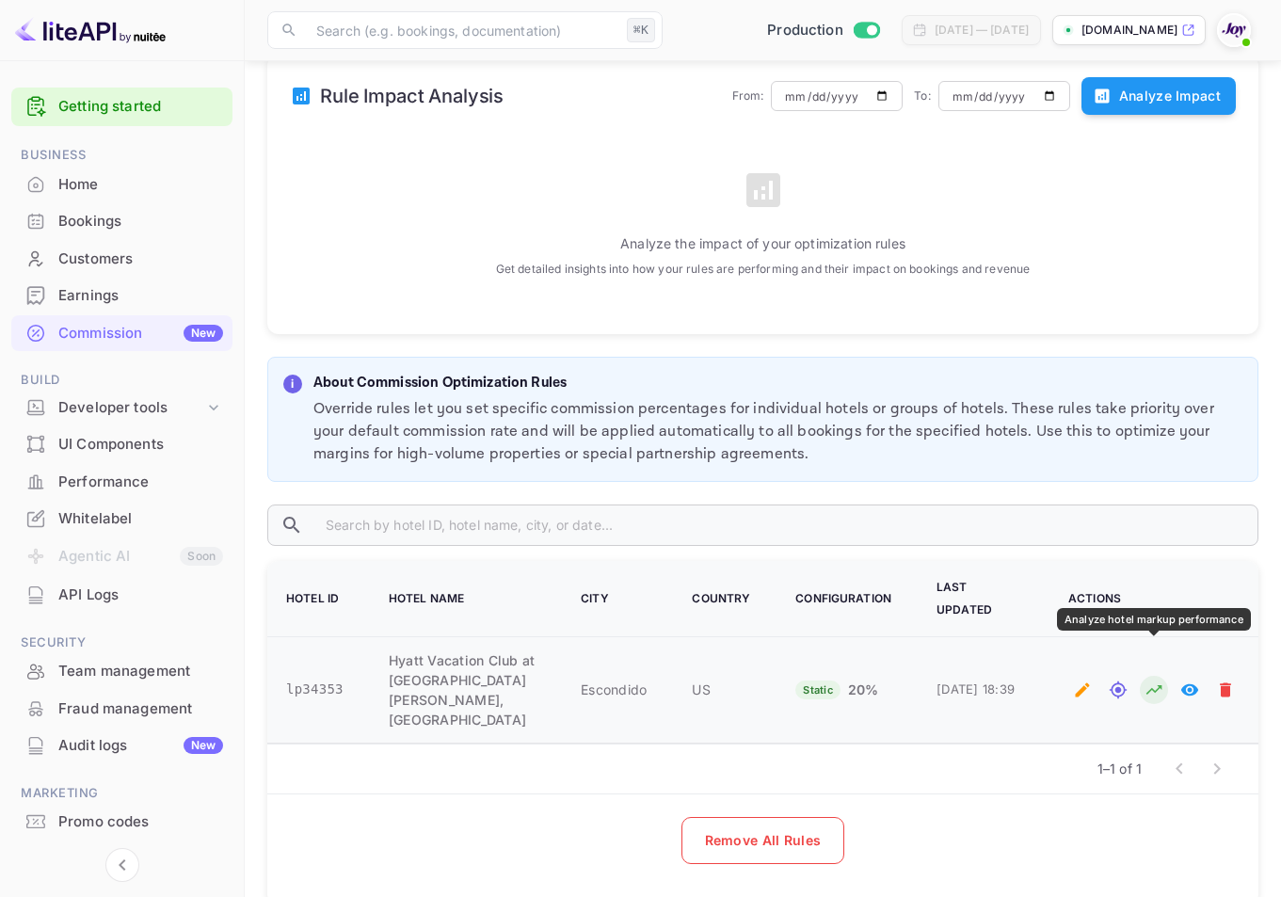
click at [1144, 676] on button "Analyze hotel markup performance" at bounding box center [1154, 690] width 28 height 28
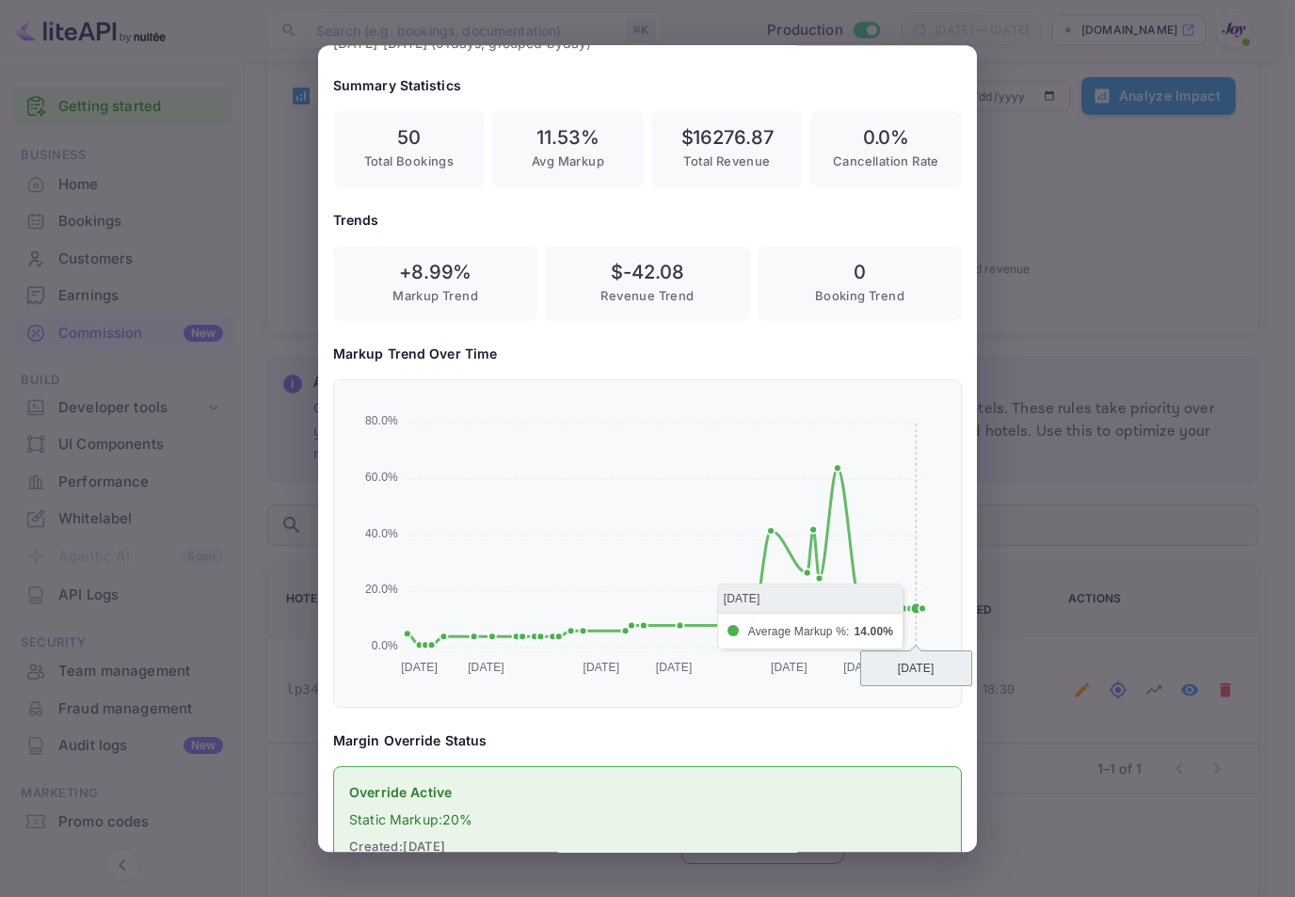
scroll to position [561, 0]
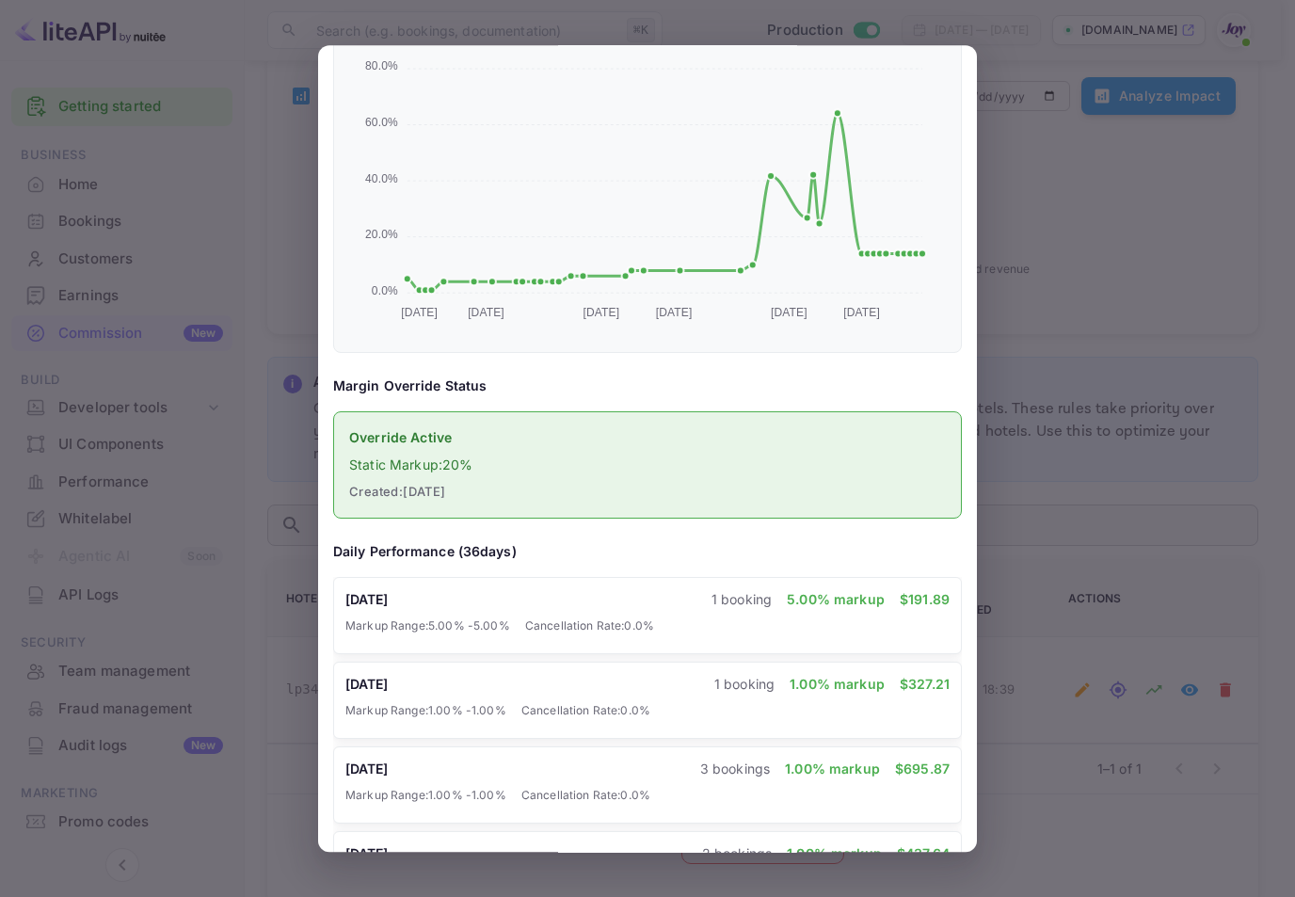
click at [1106, 426] on div at bounding box center [647, 448] width 1295 height 897
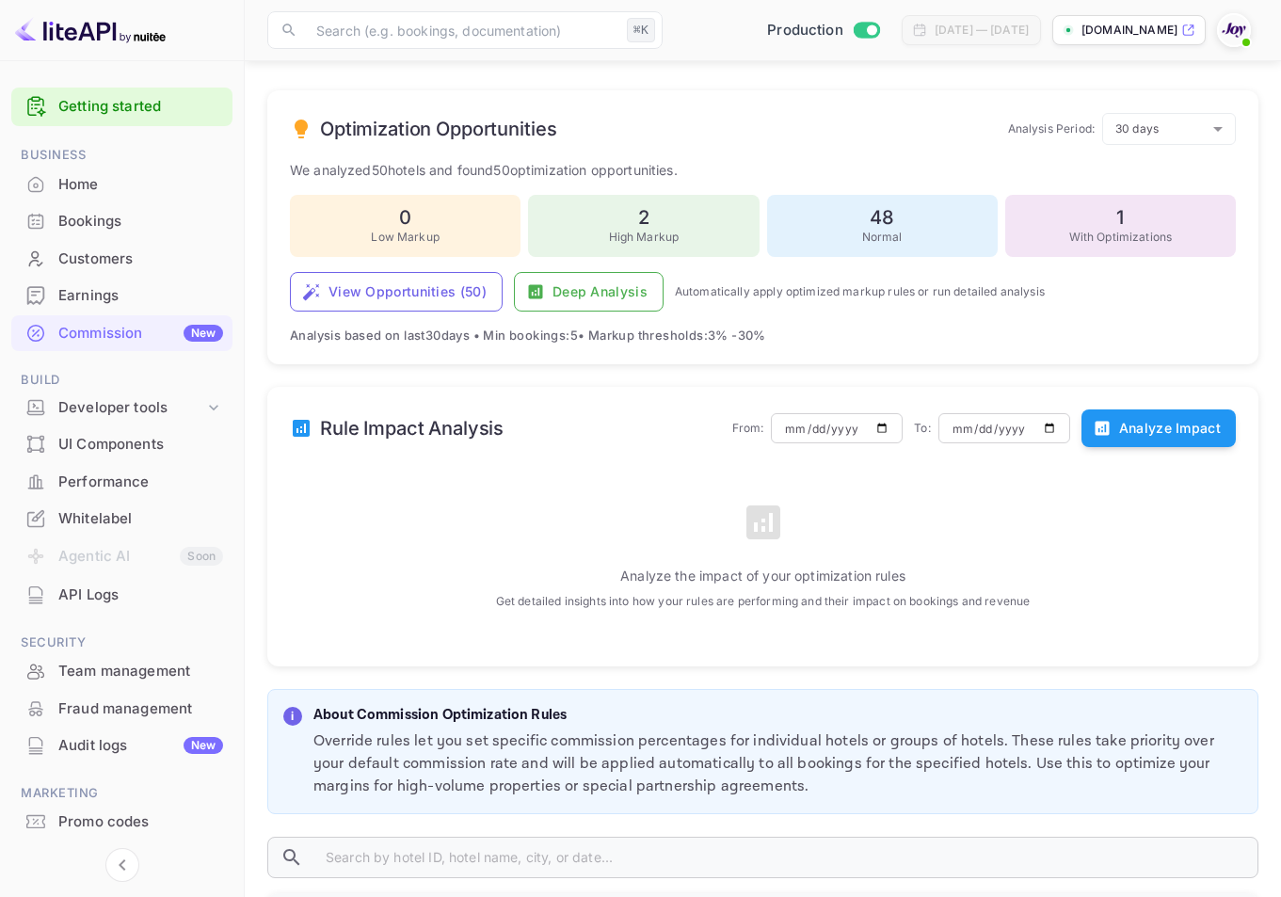
scroll to position [162, 0]
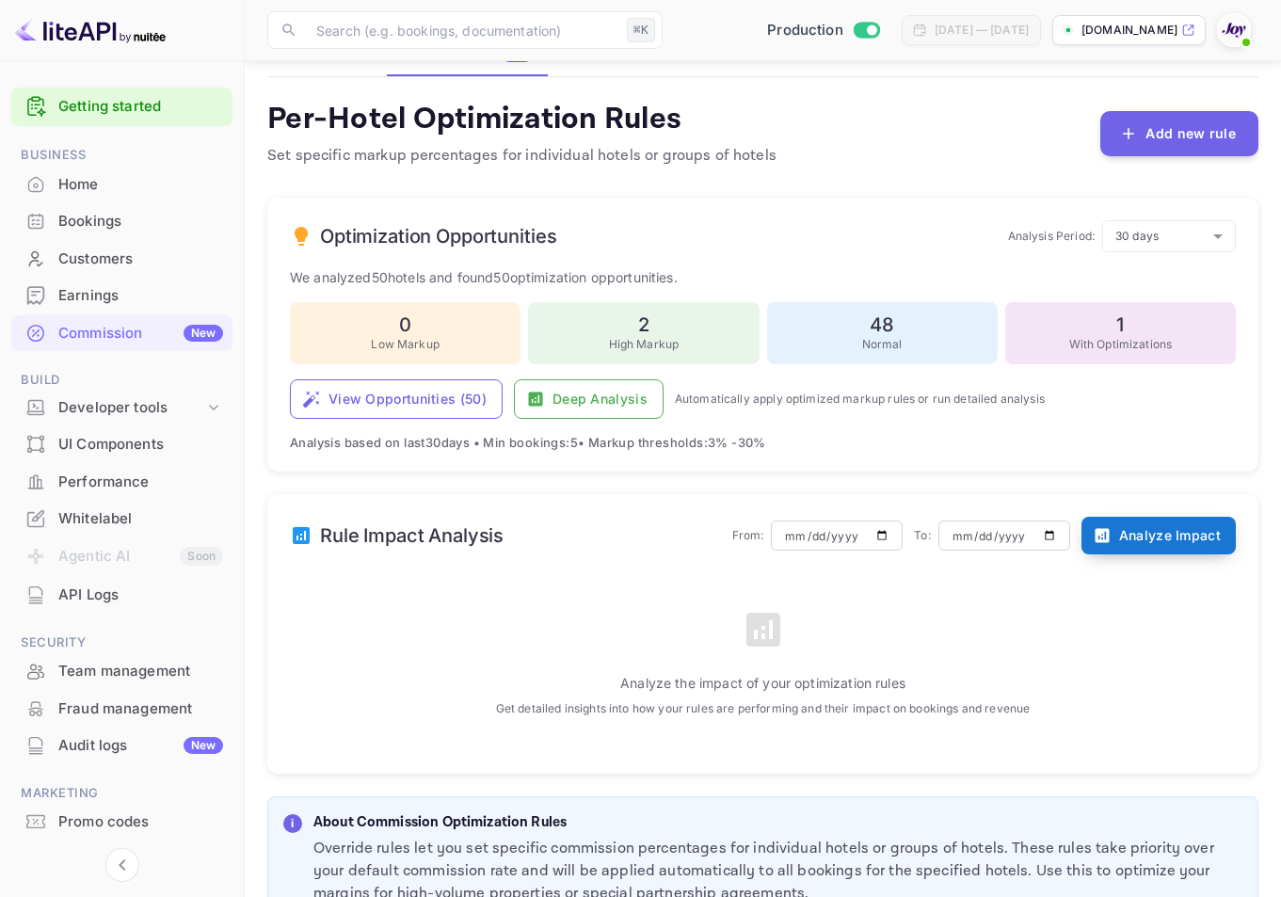
click at [1169, 545] on button "Analyze Impact" at bounding box center [1159, 536] width 154 height 38
